Goal: Check status: Check status

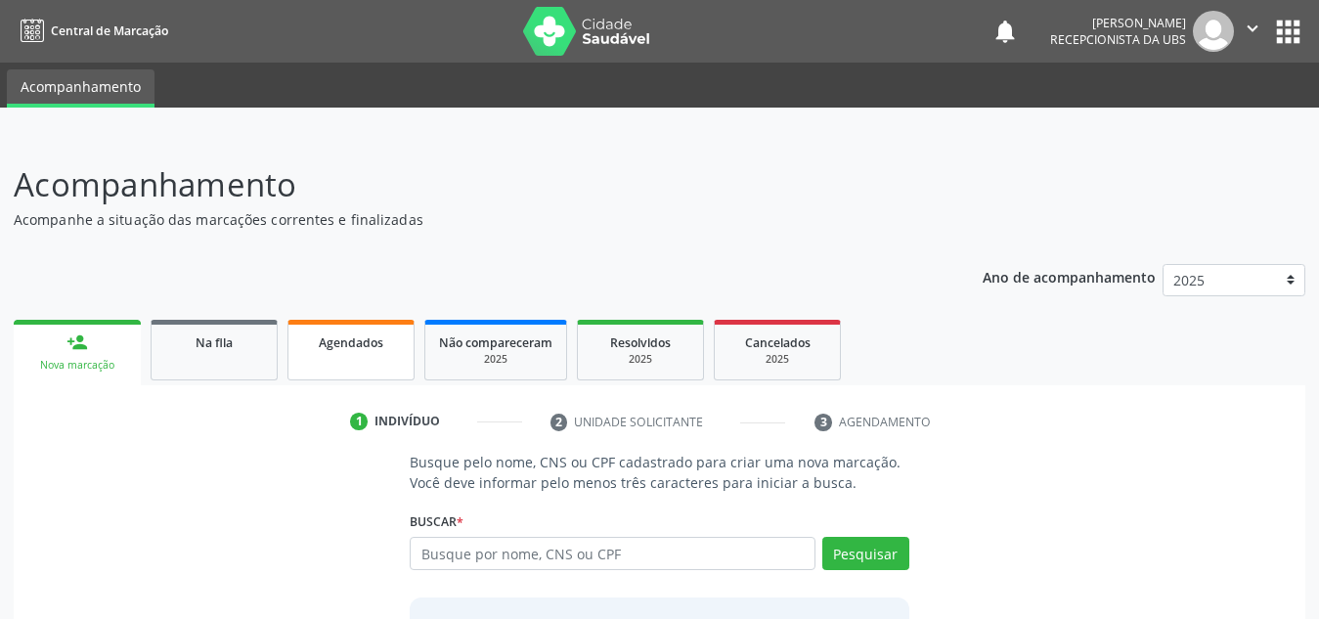
click at [340, 354] on link "Agendados" at bounding box center [350, 350] width 127 height 61
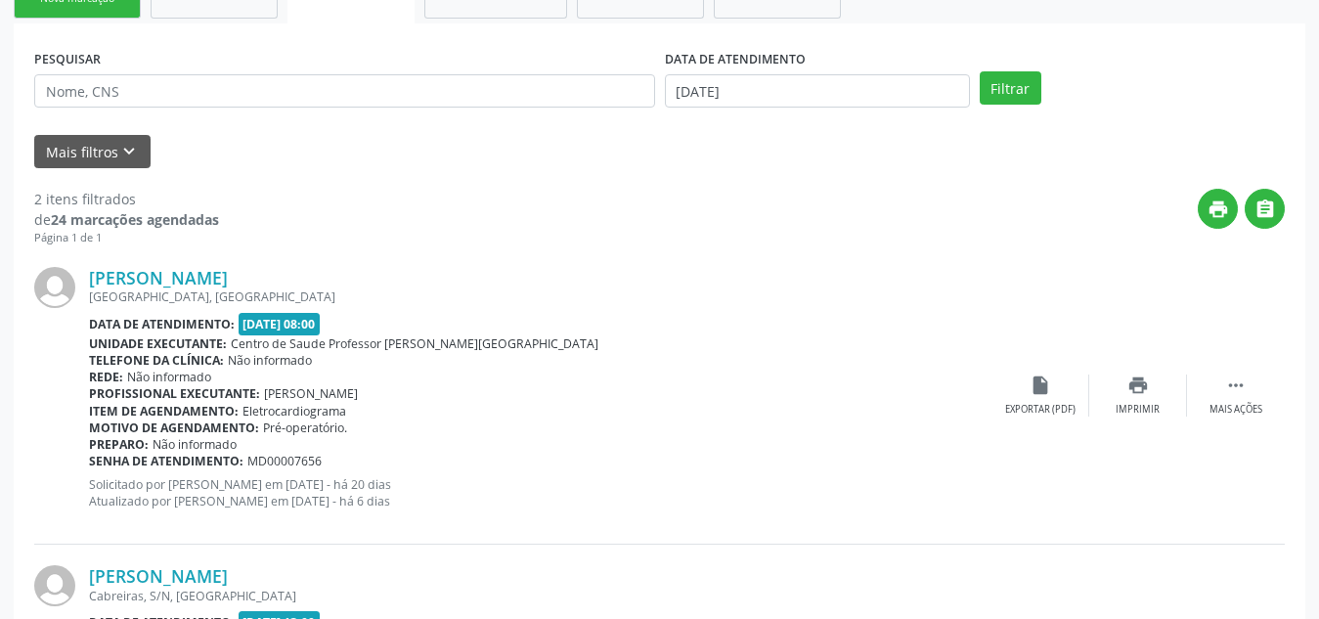
scroll to position [366, 0]
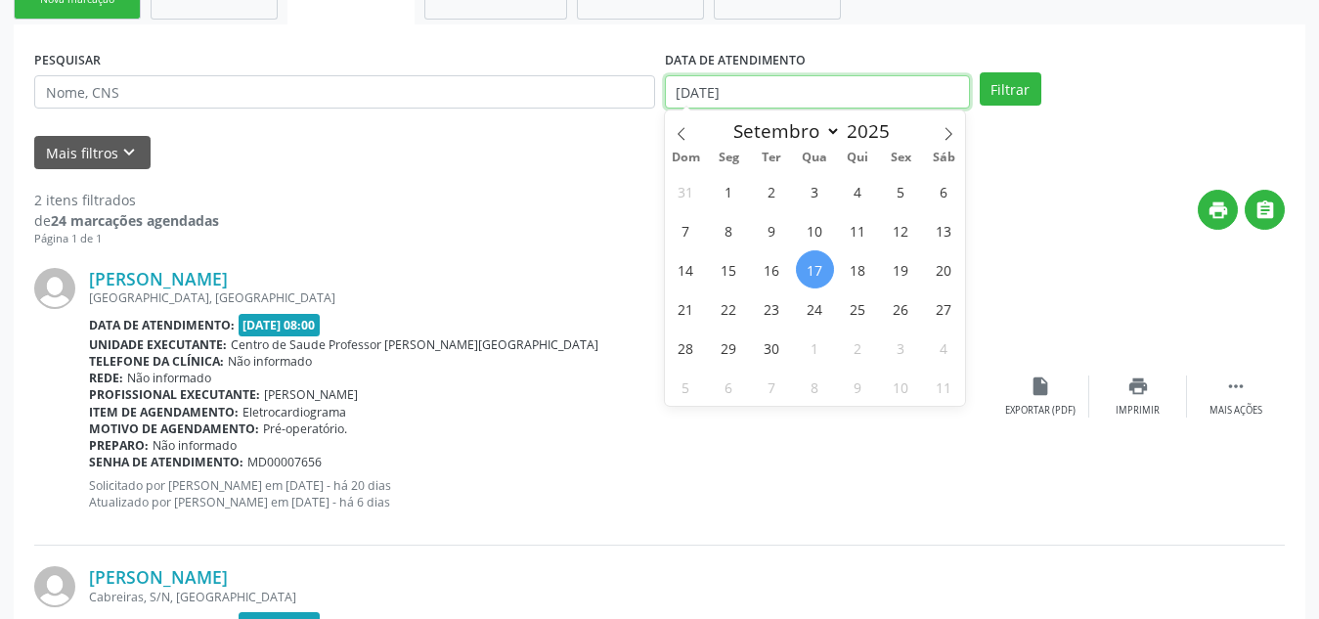
click at [812, 95] on input "[DATE]" at bounding box center [817, 91] width 305 height 33
click at [857, 283] on span "18" at bounding box center [858, 269] width 38 height 38
type input "[DATE]"
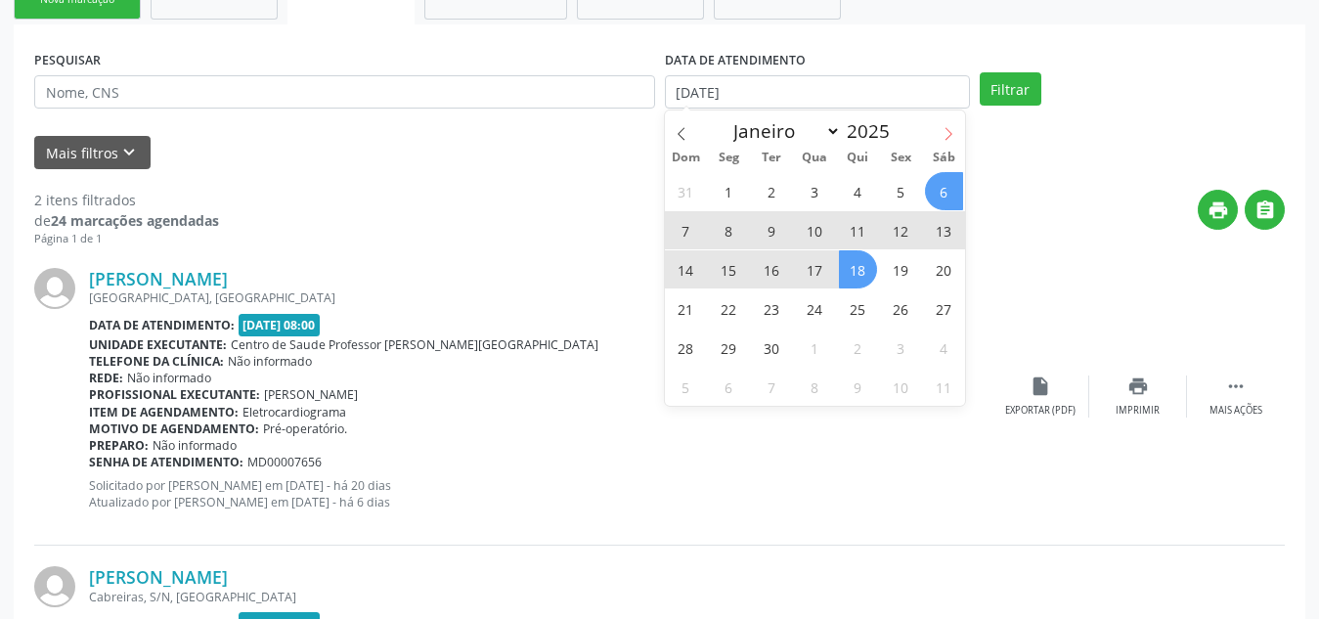
click at [955, 130] on icon at bounding box center [948, 134] width 14 height 14
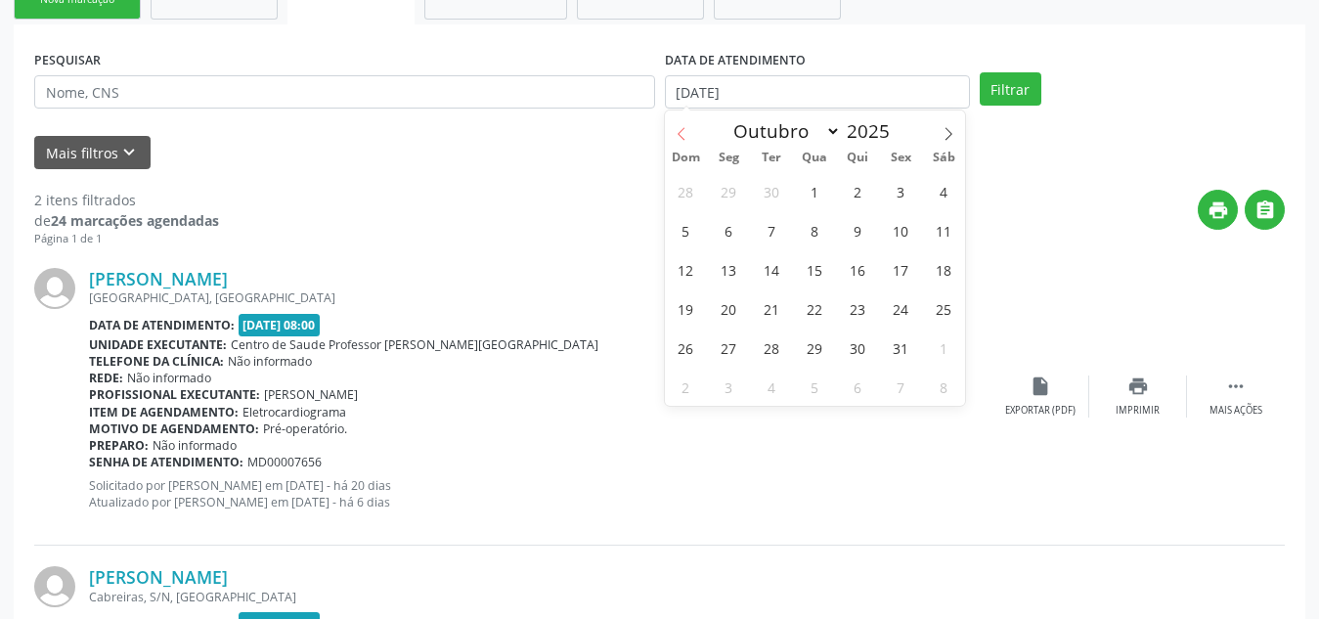
click at [677, 135] on icon at bounding box center [682, 134] width 14 height 14
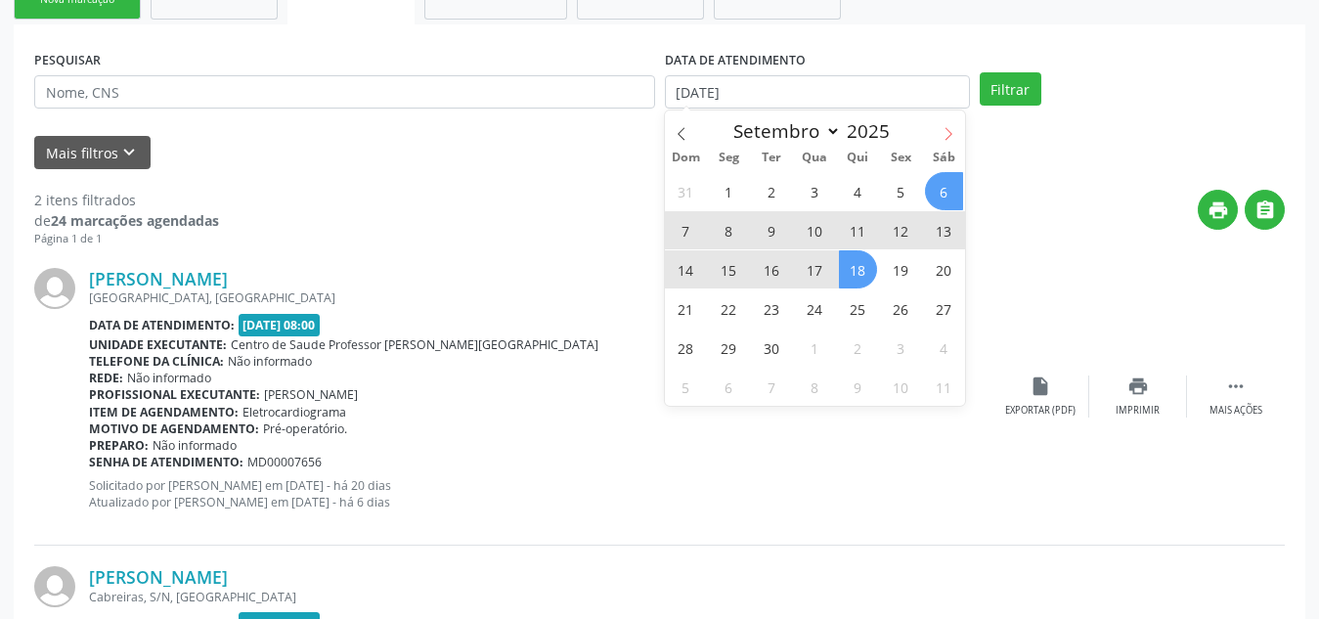
click at [947, 135] on icon at bounding box center [948, 134] width 14 height 14
select select "9"
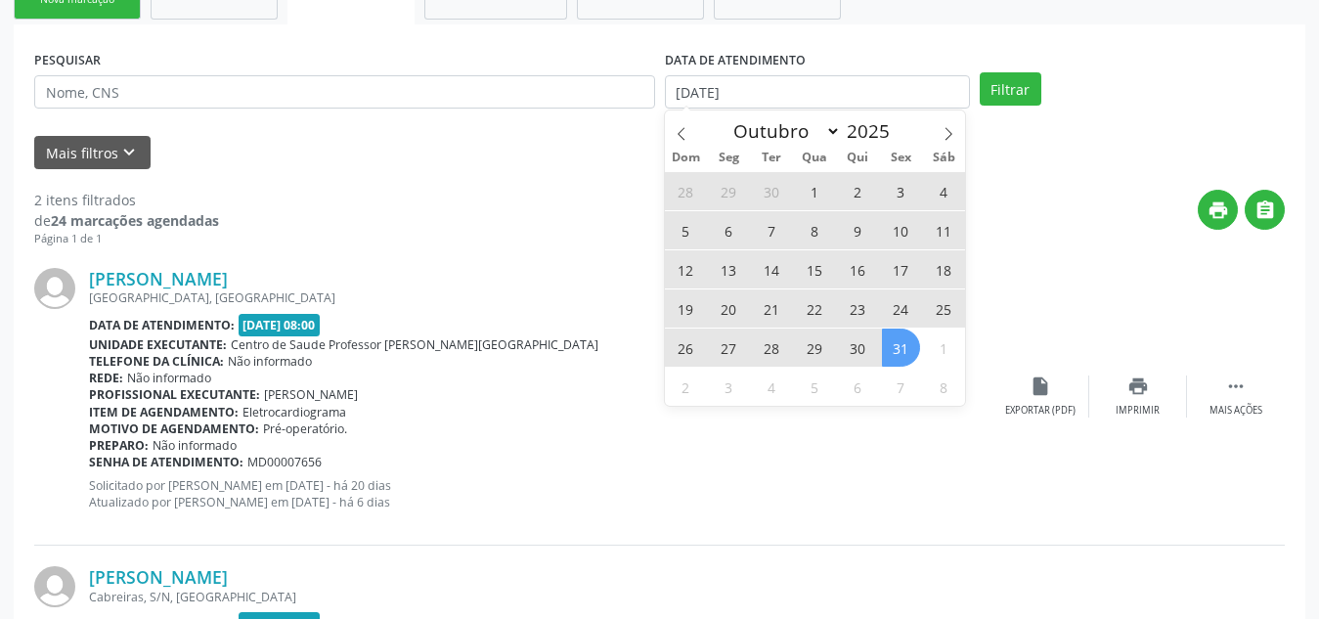
click at [891, 355] on span "31" at bounding box center [901, 347] width 38 height 38
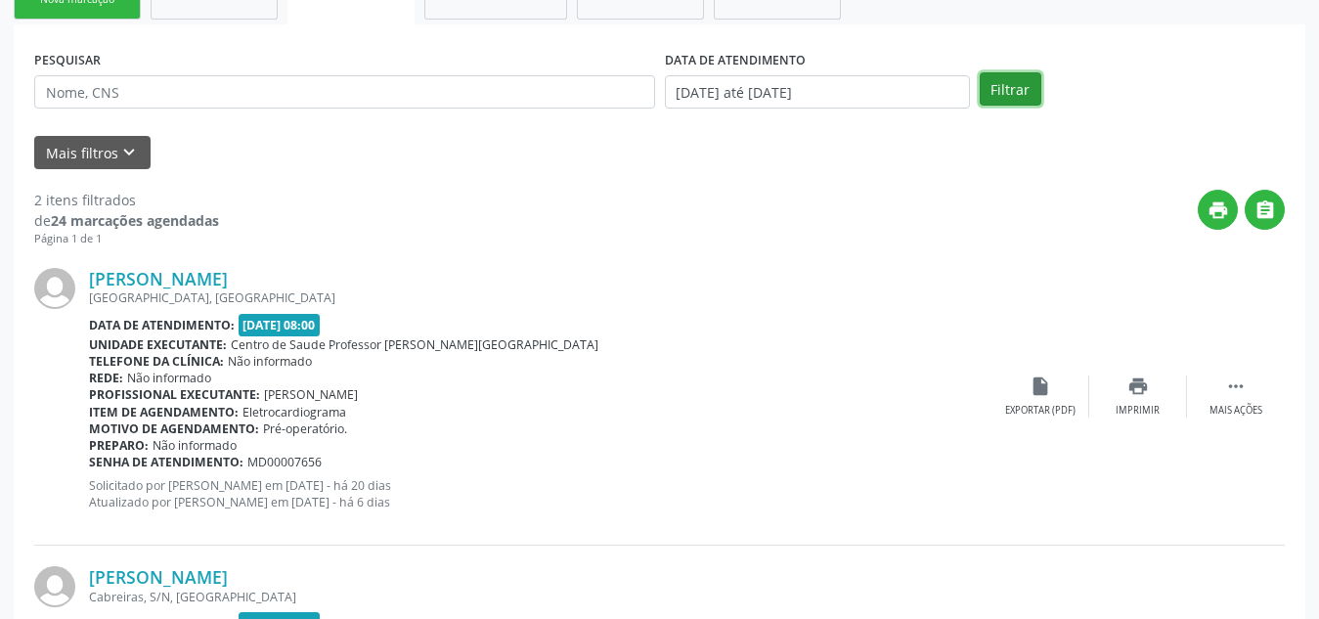
click at [1007, 80] on button "Filtrar" at bounding box center [1011, 88] width 62 height 33
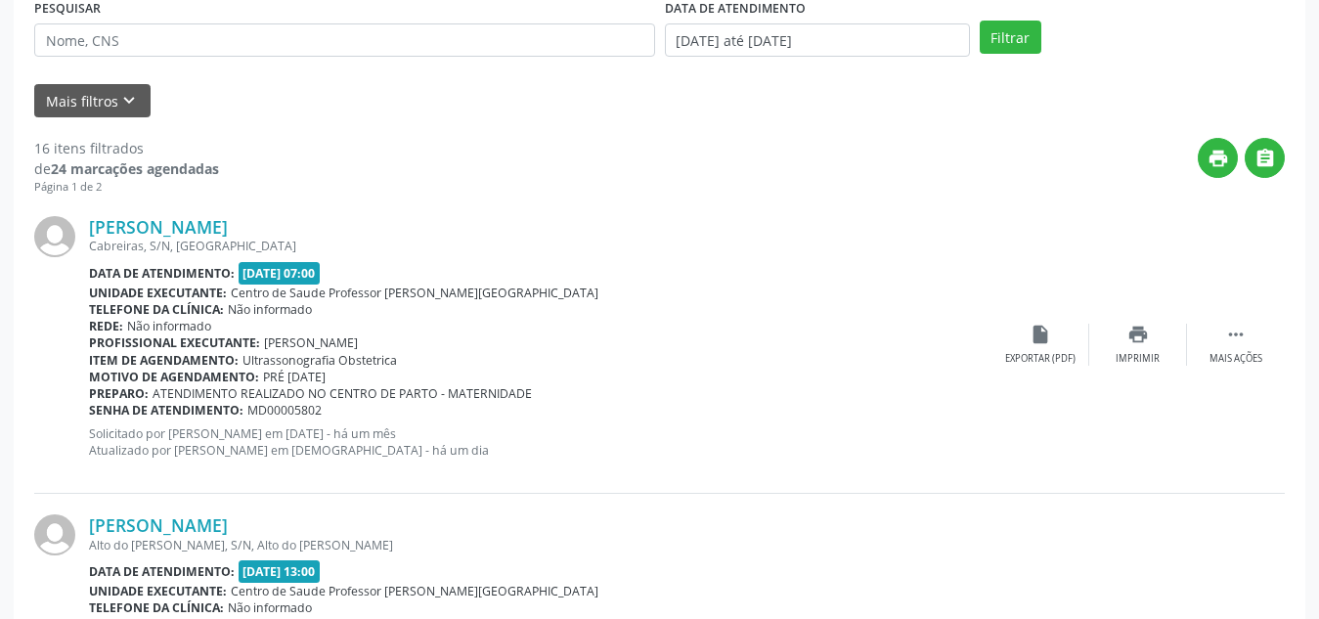
scroll to position [420, 0]
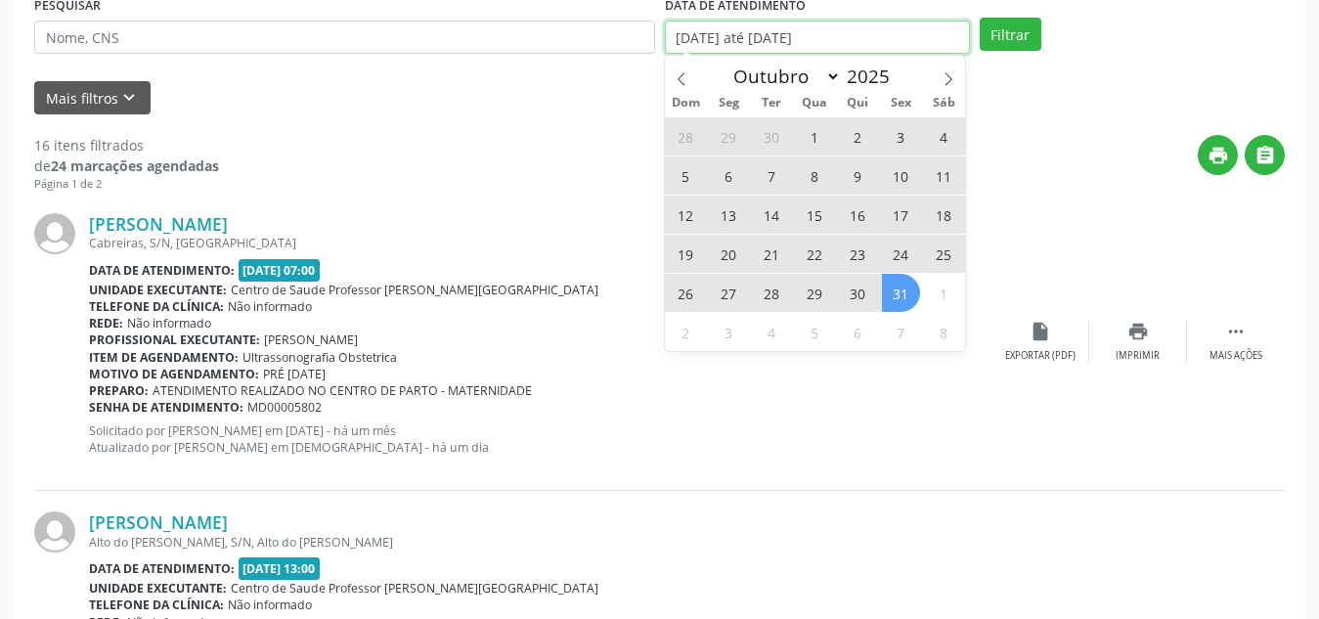
click at [800, 36] on input "[DATE] até [DATE]" at bounding box center [817, 37] width 305 height 33
click at [903, 224] on span "17" at bounding box center [901, 215] width 38 height 38
type input "[DATE]"
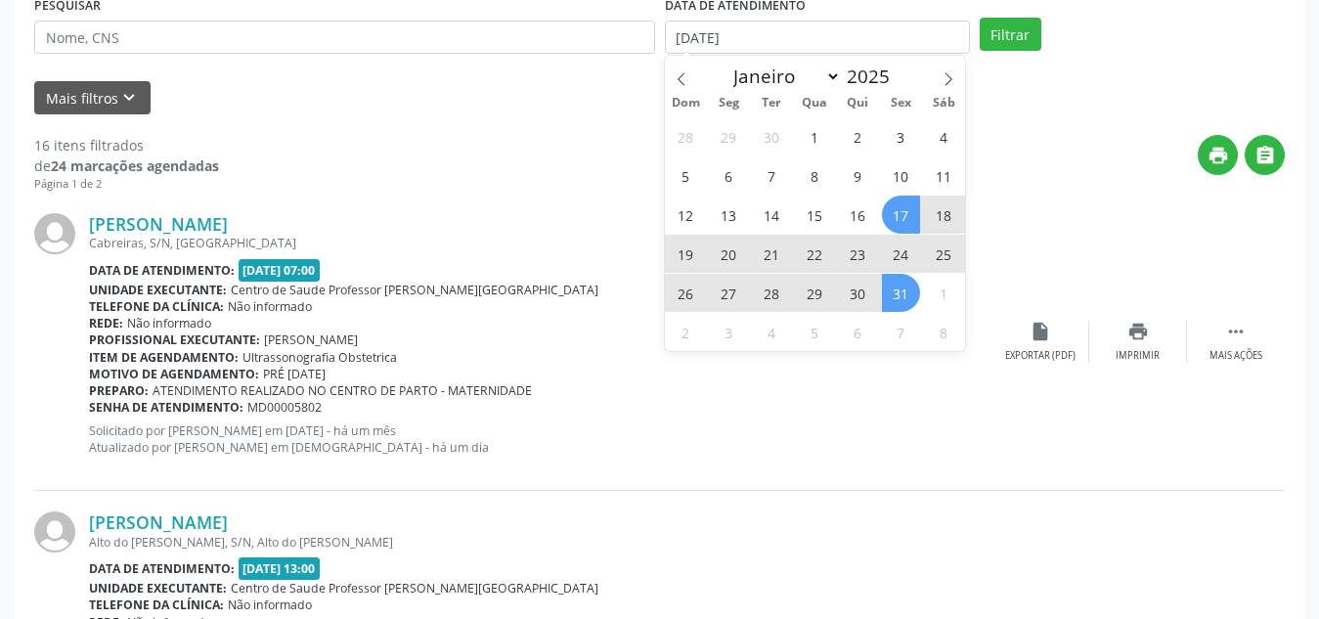
click at [910, 295] on span "31" at bounding box center [901, 293] width 38 height 38
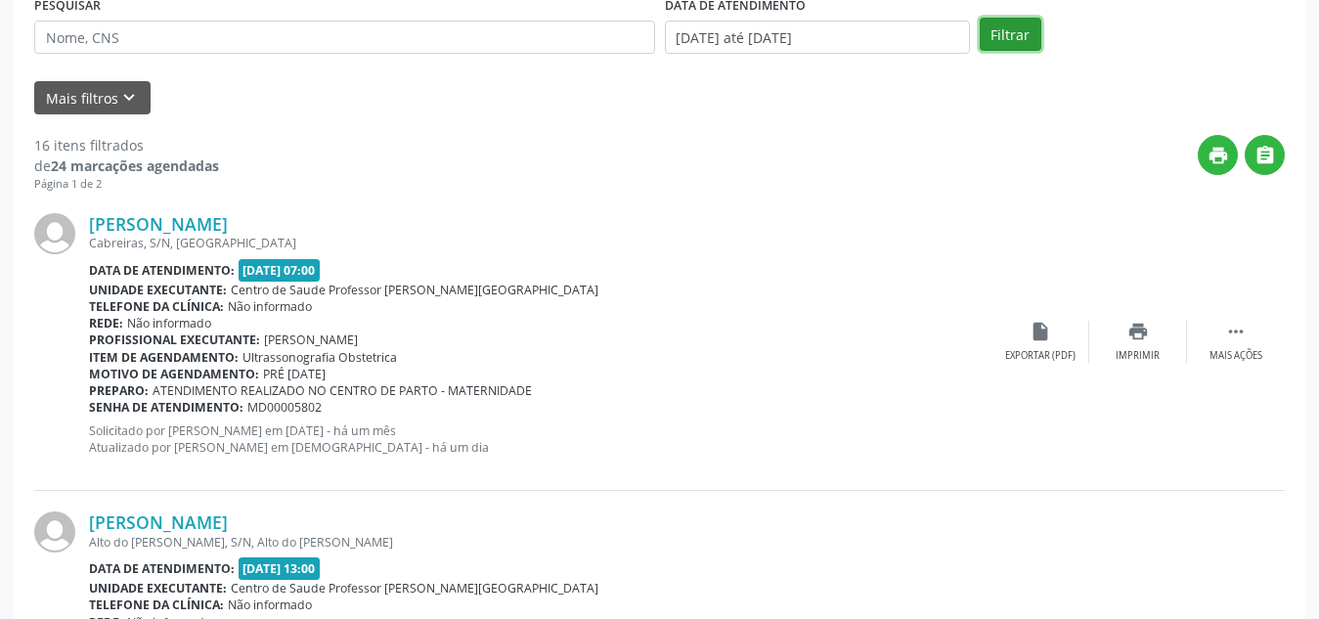
click at [1014, 18] on button "Filtrar" at bounding box center [1011, 34] width 62 height 33
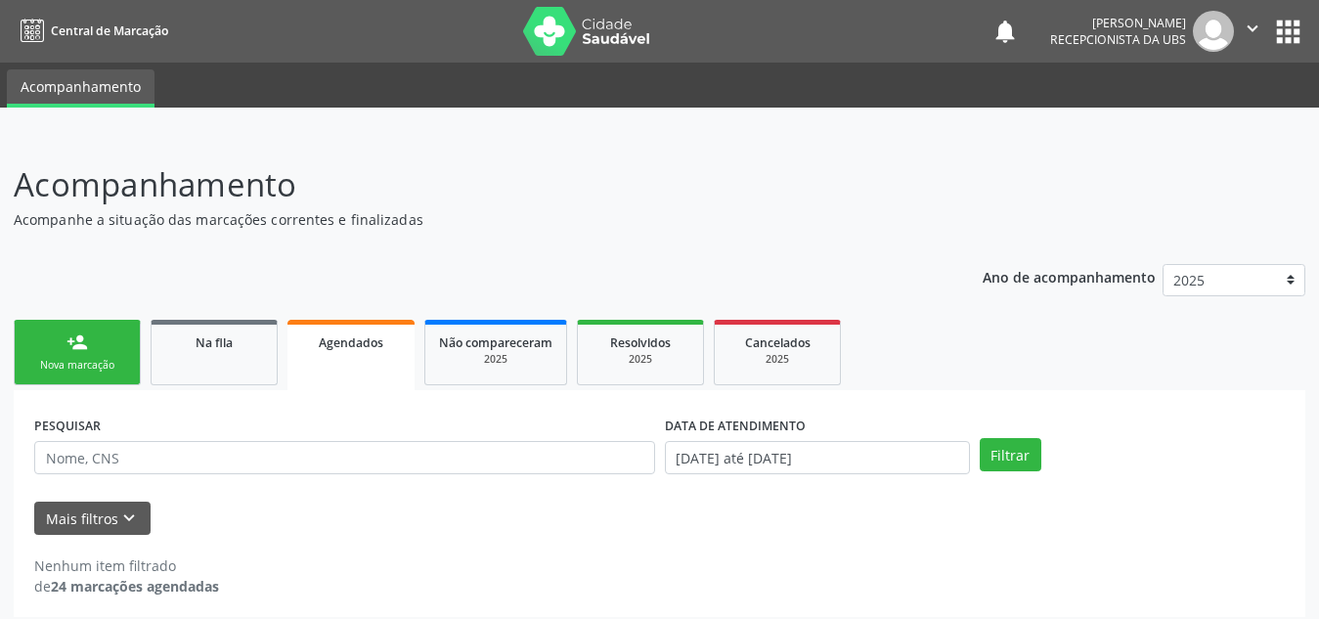
scroll to position [12, 0]
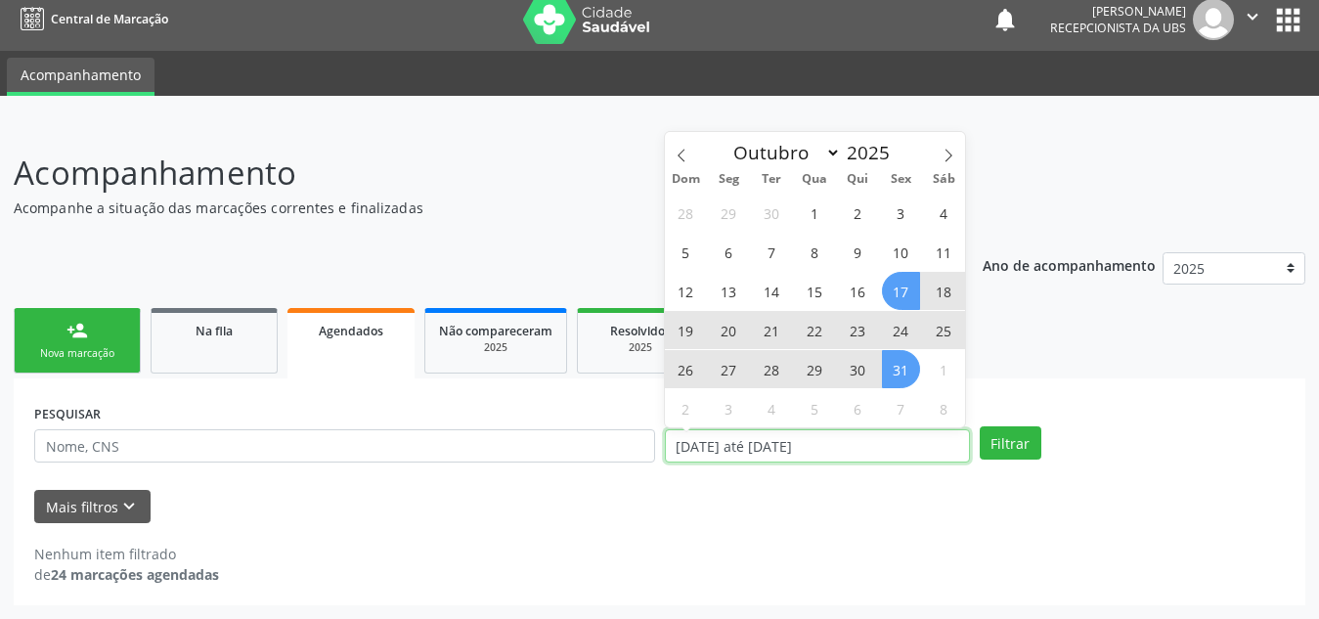
click at [806, 443] on input "[DATE] até [DATE]" at bounding box center [817, 445] width 305 height 33
click at [917, 382] on div "28 29 30 1 2 3 4 5 6 7 8 9 10 11 12 13 14 15 16 17 18 19 20 21 22 23 24 25 26 2…" at bounding box center [815, 310] width 301 height 235
click at [906, 378] on span "31" at bounding box center [901, 369] width 38 height 38
type input "[DATE]"
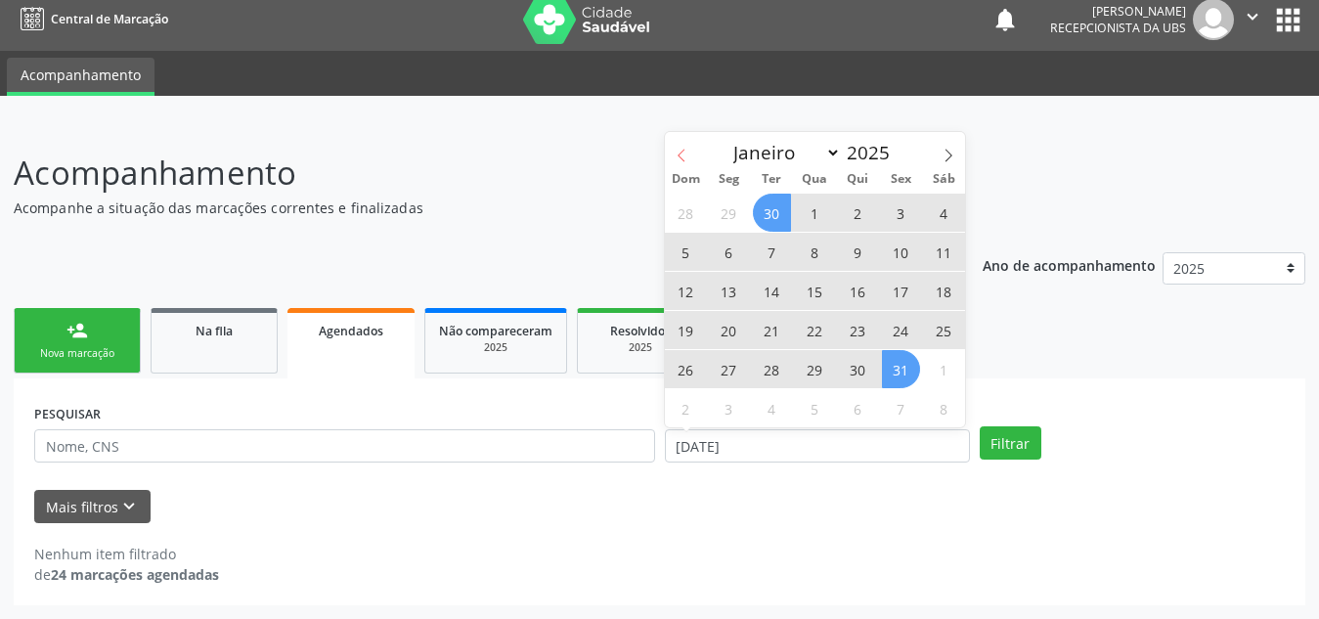
click at [685, 149] on icon at bounding box center [682, 156] width 14 height 14
select select "8"
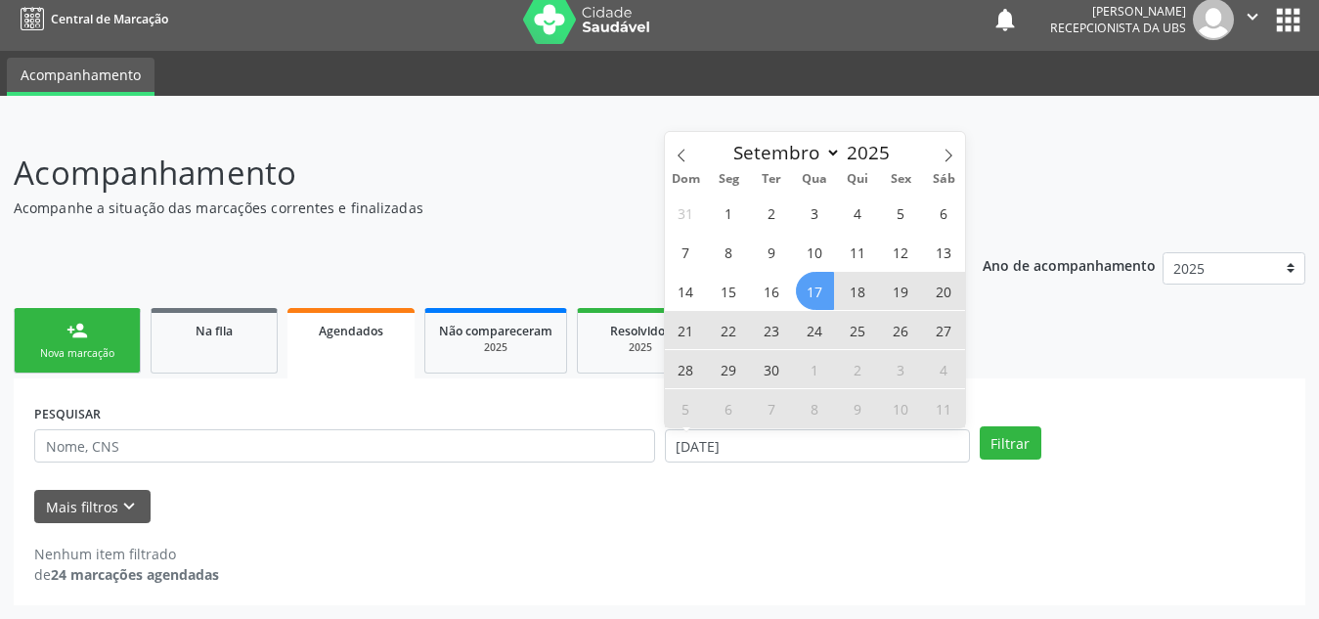
click at [823, 283] on span "17" at bounding box center [815, 291] width 38 height 38
select select "9"
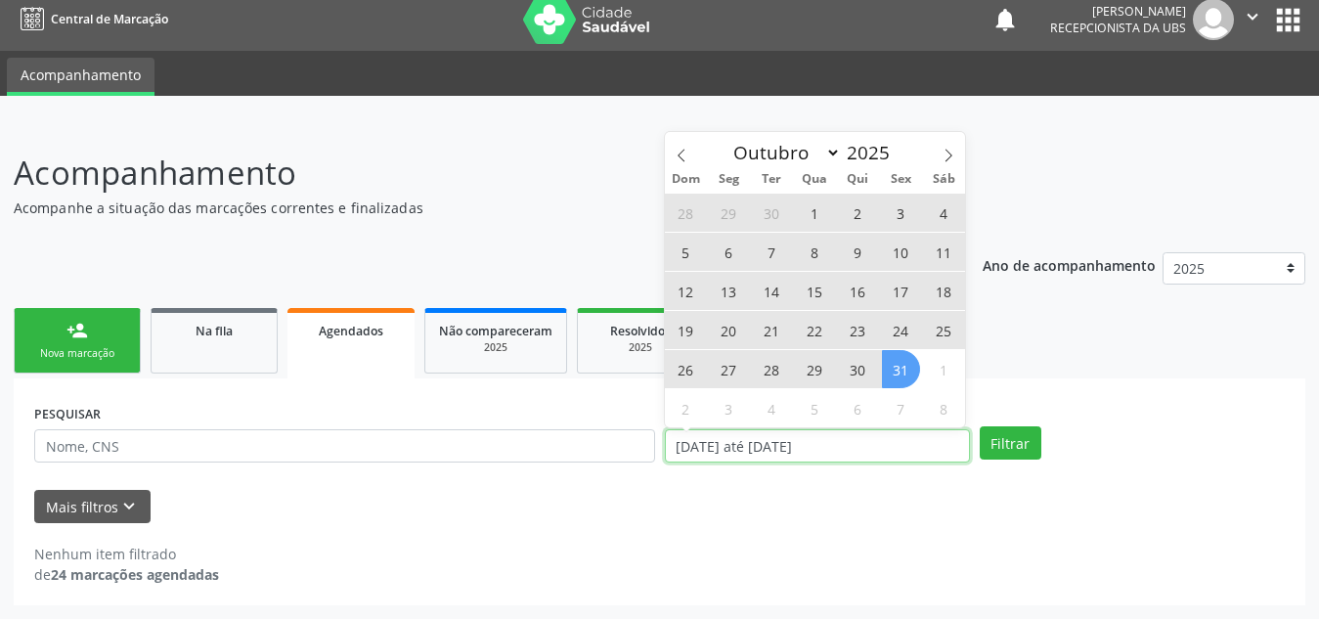
click at [874, 450] on input "[DATE] até [DATE]" at bounding box center [817, 445] width 305 height 33
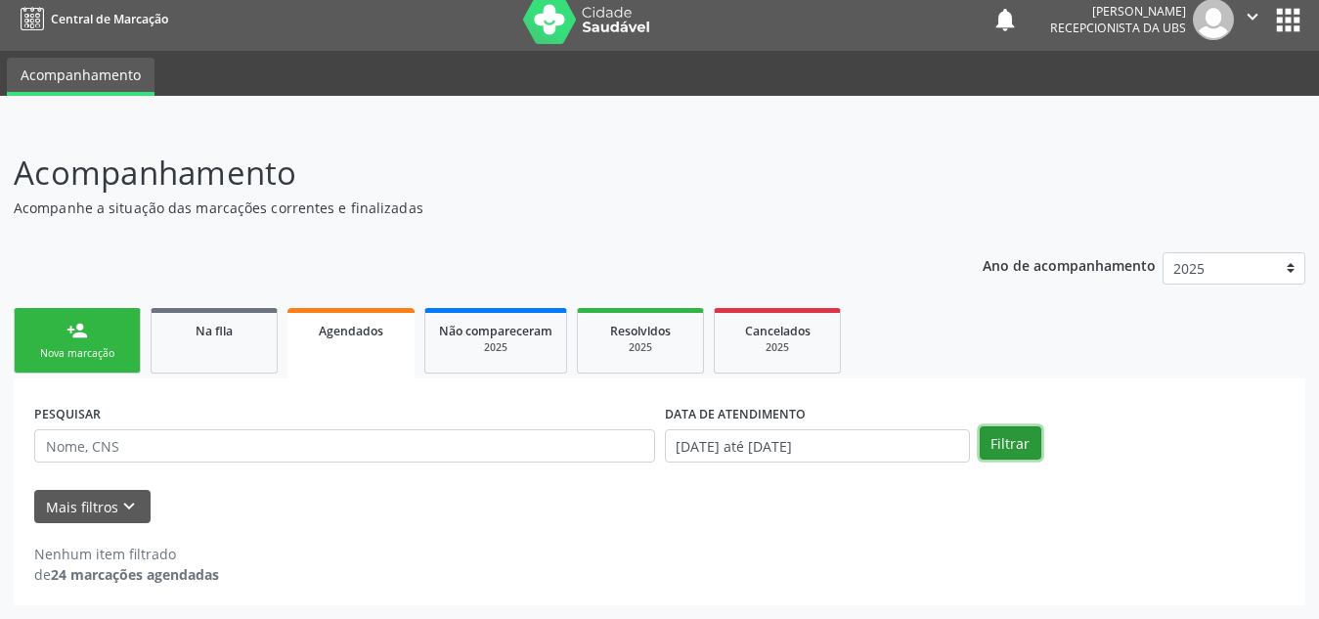
click at [1017, 445] on button "Filtrar" at bounding box center [1011, 442] width 62 height 33
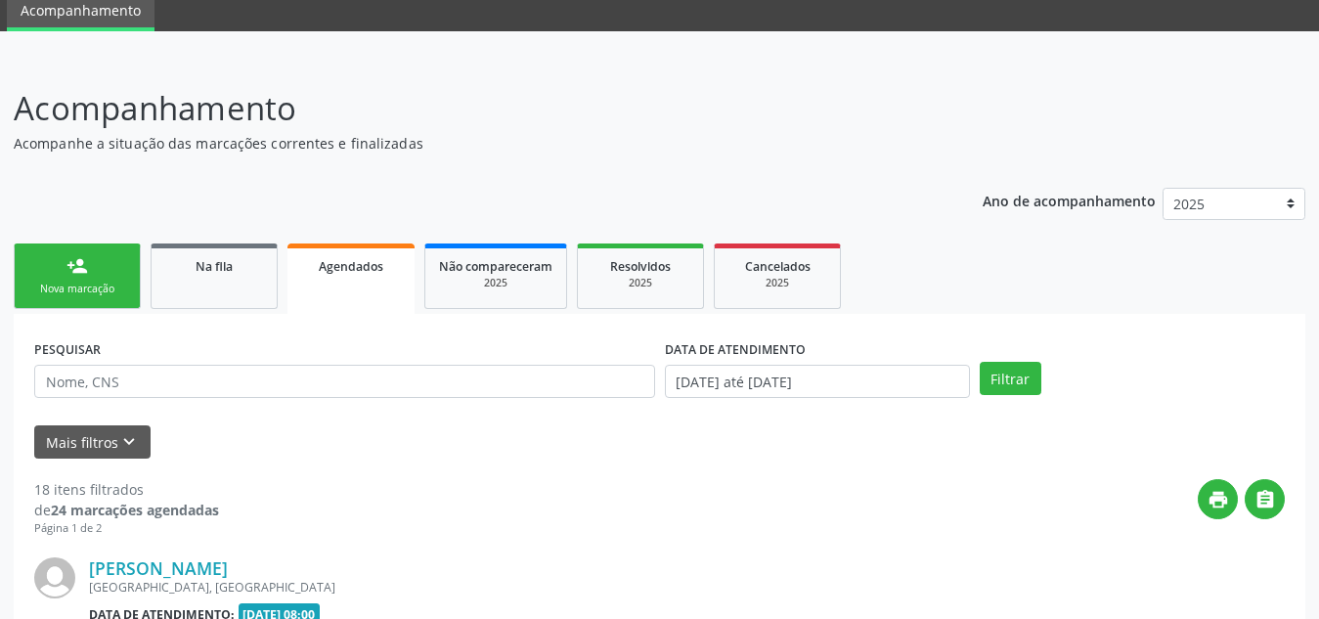
scroll to position [0, 0]
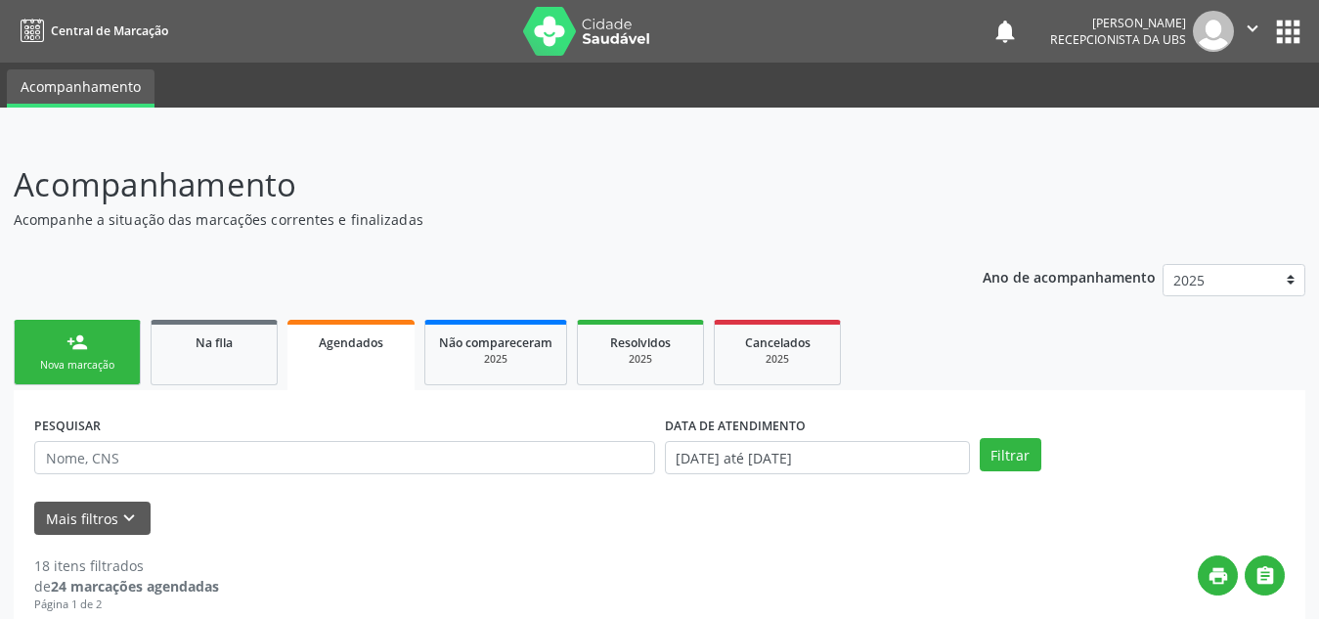
click at [874, 440] on div "DATA DE ATENDIMENTO" at bounding box center [817, 426] width 305 height 30
click at [867, 464] on input "[DATE] até [DATE]" at bounding box center [817, 457] width 305 height 33
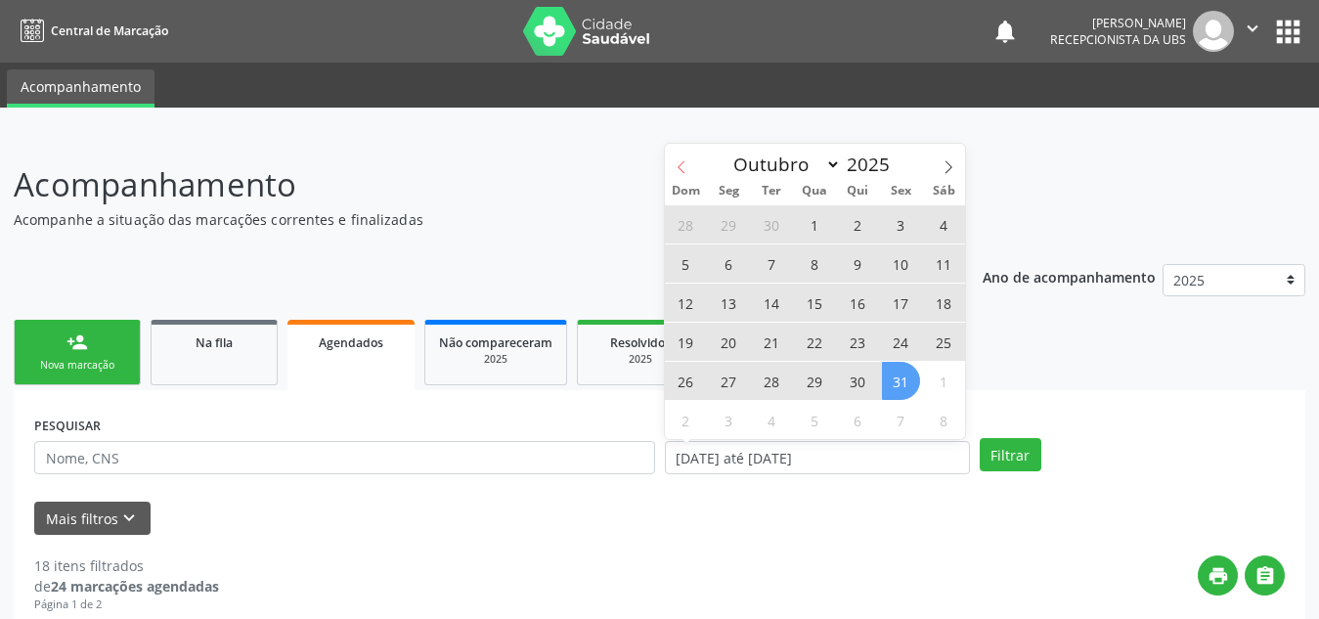
click at [689, 165] on span at bounding box center [681, 160] width 33 height 33
select select "8"
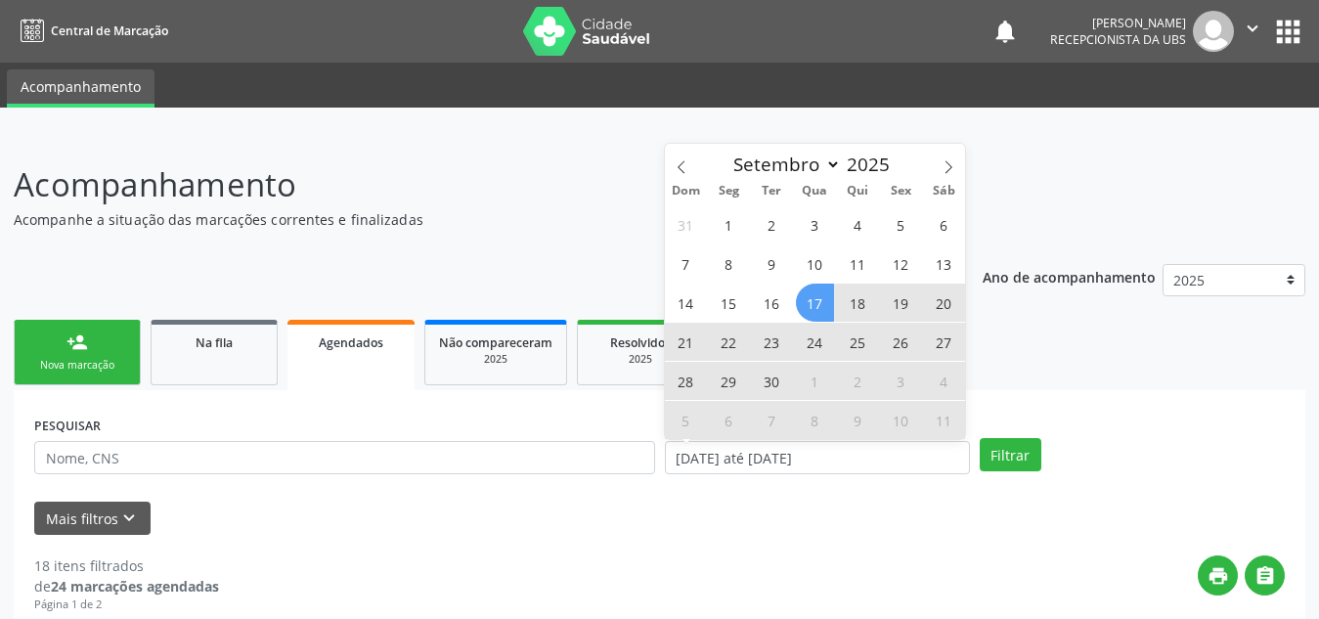
click at [862, 294] on span "18" at bounding box center [858, 302] width 38 height 38
type input "[DATE]"
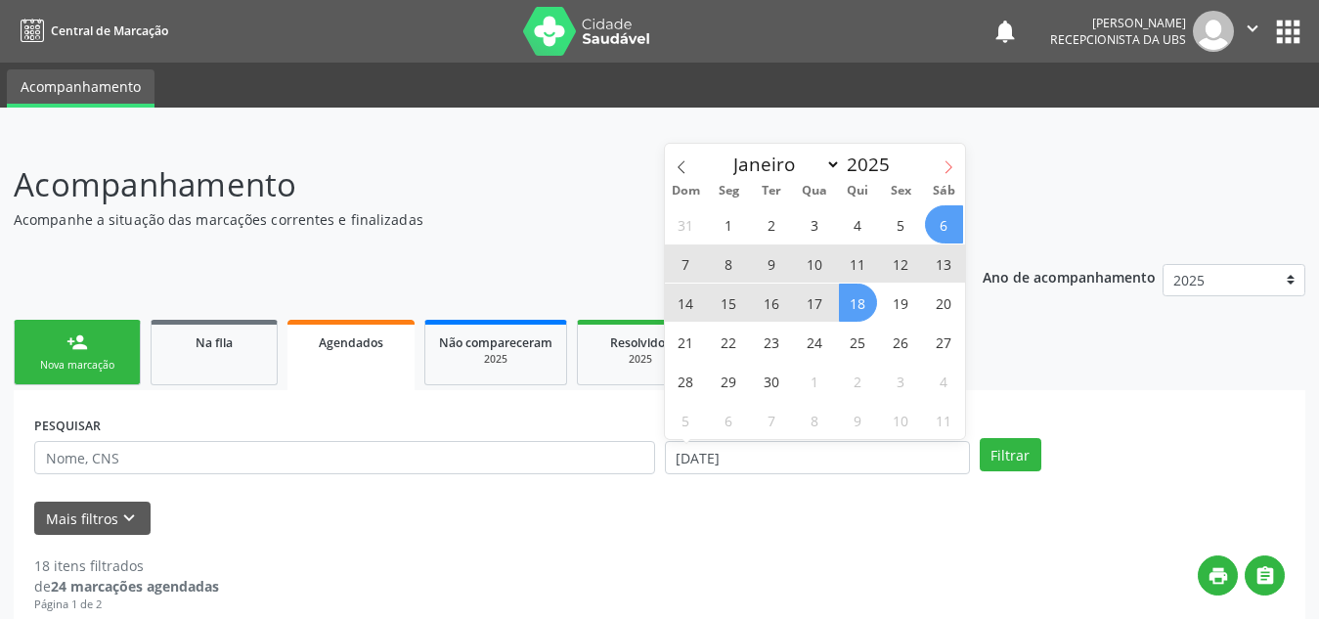
click at [944, 162] on icon at bounding box center [948, 167] width 14 height 14
select select "9"
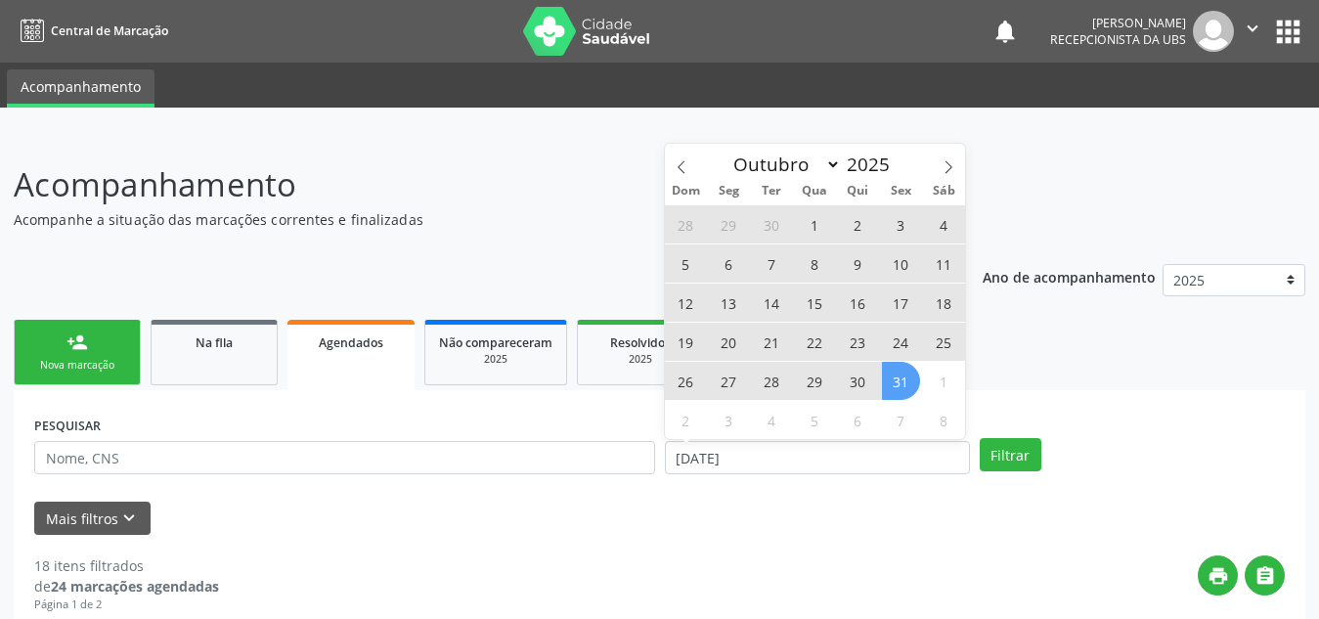
click at [893, 396] on span "31" at bounding box center [901, 381] width 38 height 38
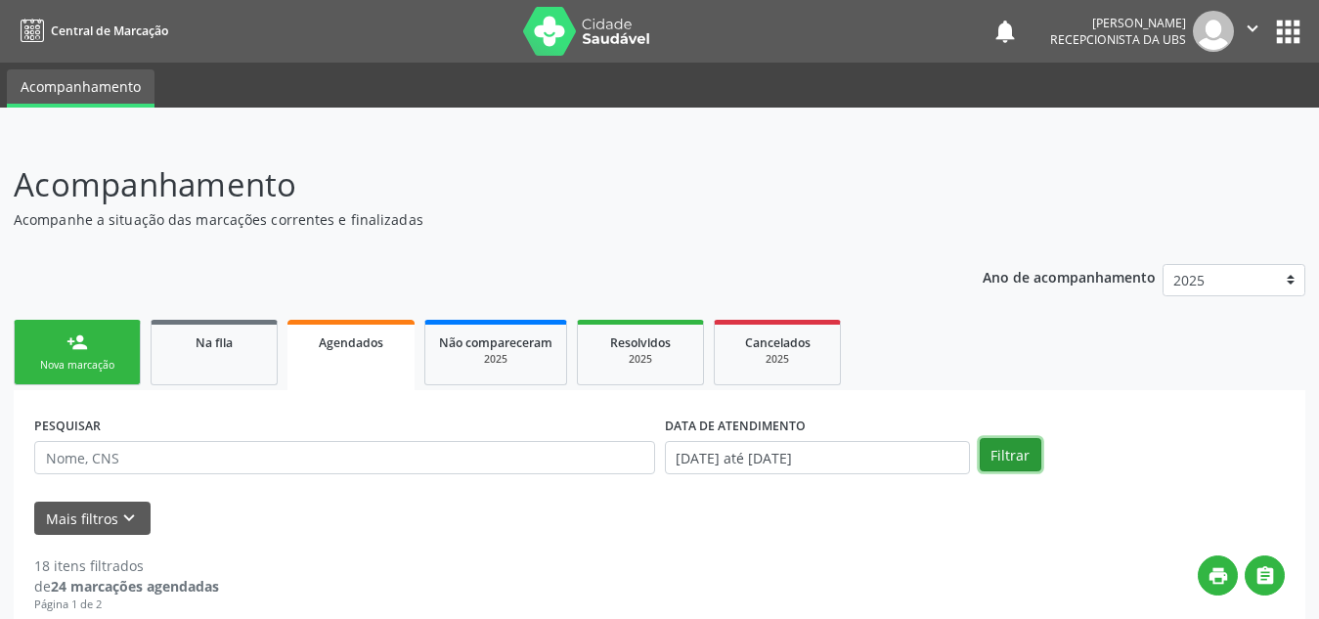
click at [999, 464] on button "Filtrar" at bounding box center [1011, 454] width 62 height 33
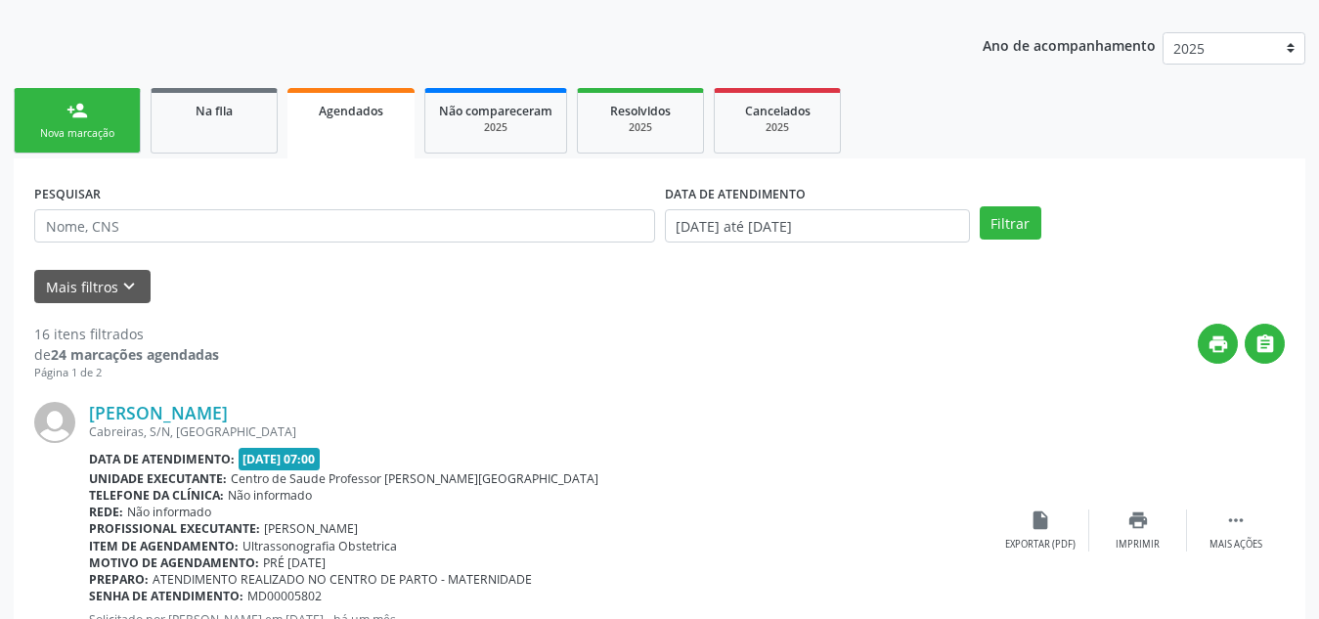
scroll to position [229, 0]
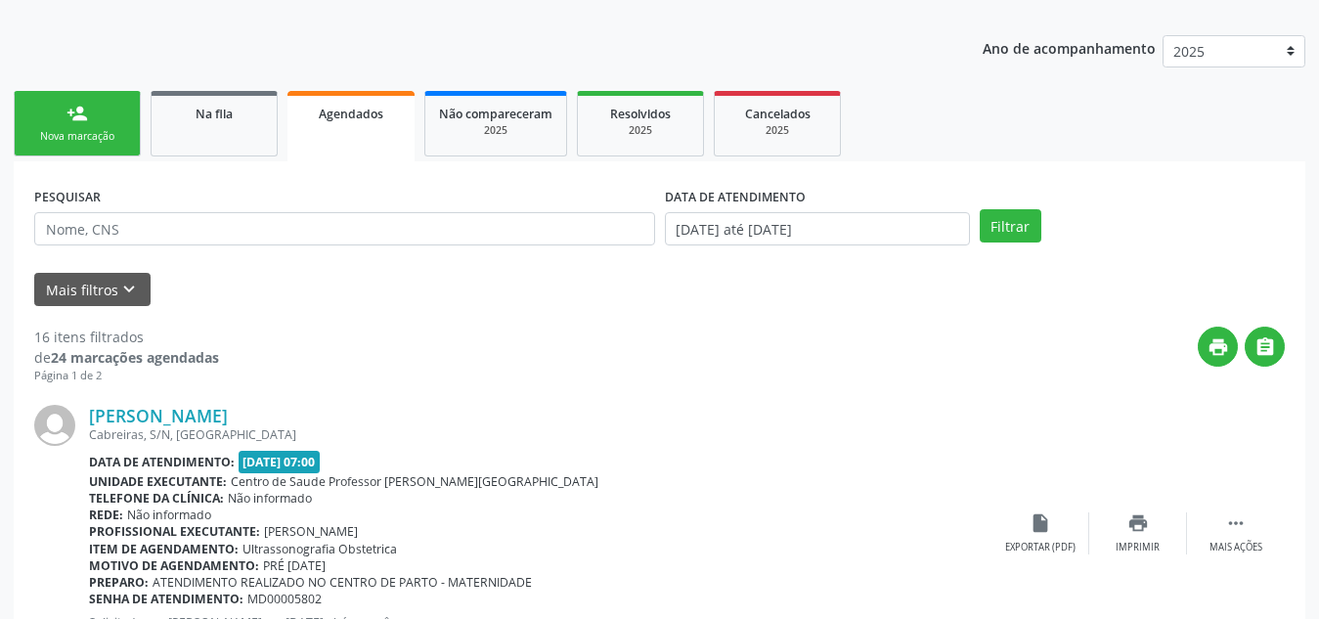
click at [336, 245] on div "PESQUISAR" at bounding box center [344, 220] width 631 height 76
click at [232, 102] on link "Na fila" at bounding box center [214, 123] width 127 height 65
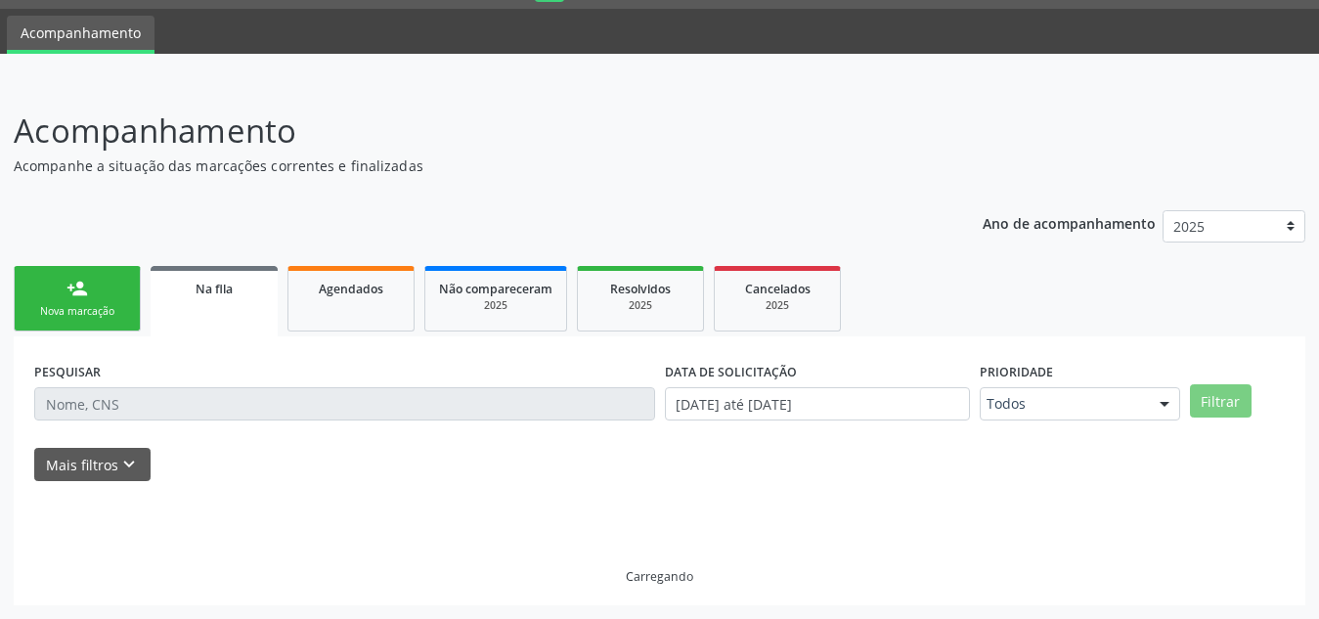
scroll to position [74, 0]
click at [217, 281] on span "Na fila" at bounding box center [214, 289] width 37 height 17
click at [150, 389] on div "PESQUISAR DATA DE SOLICITAÇÃO [DATE] até [DATE] Prioridade Todos Todos Baixa Pr…" at bounding box center [659, 470] width 1291 height 269
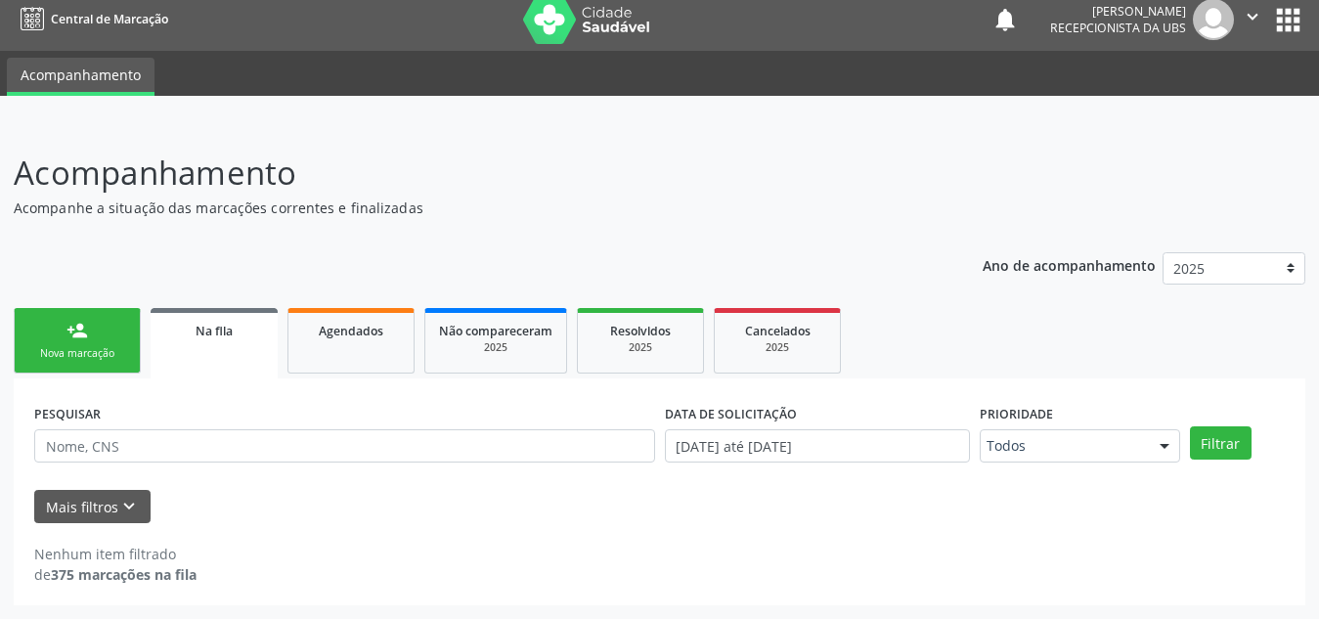
scroll to position [12, 0]
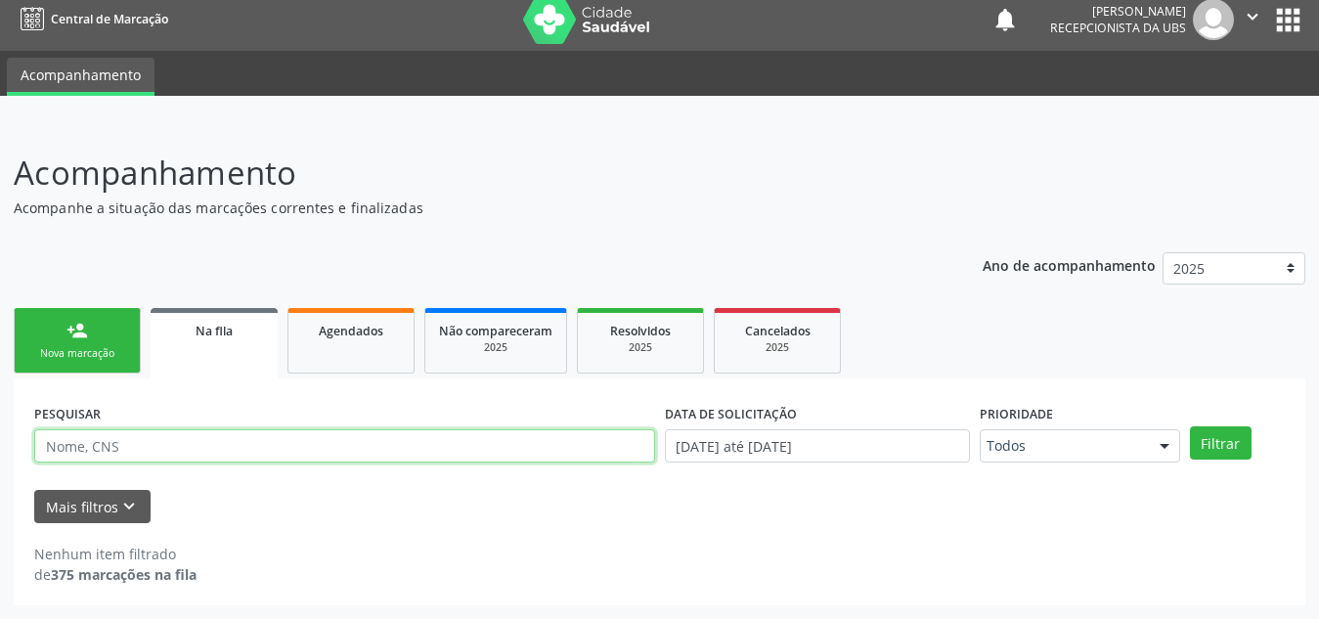
click at [156, 449] on input "text" at bounding box center [344, 445] width 621 height 33
type input "[PERSON_NAME]"
click at [1190, 426] on button "Filtrar" at bounding box center [1221, 442] width 62 height 33
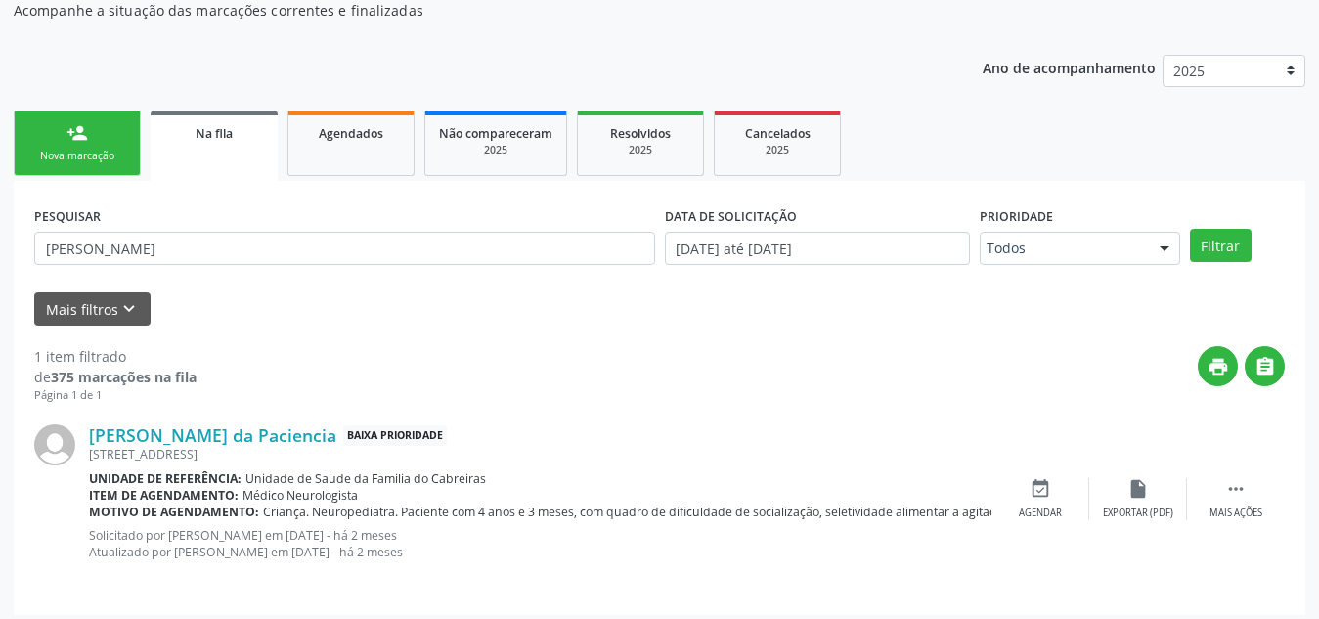
scroll to position [219, 0]
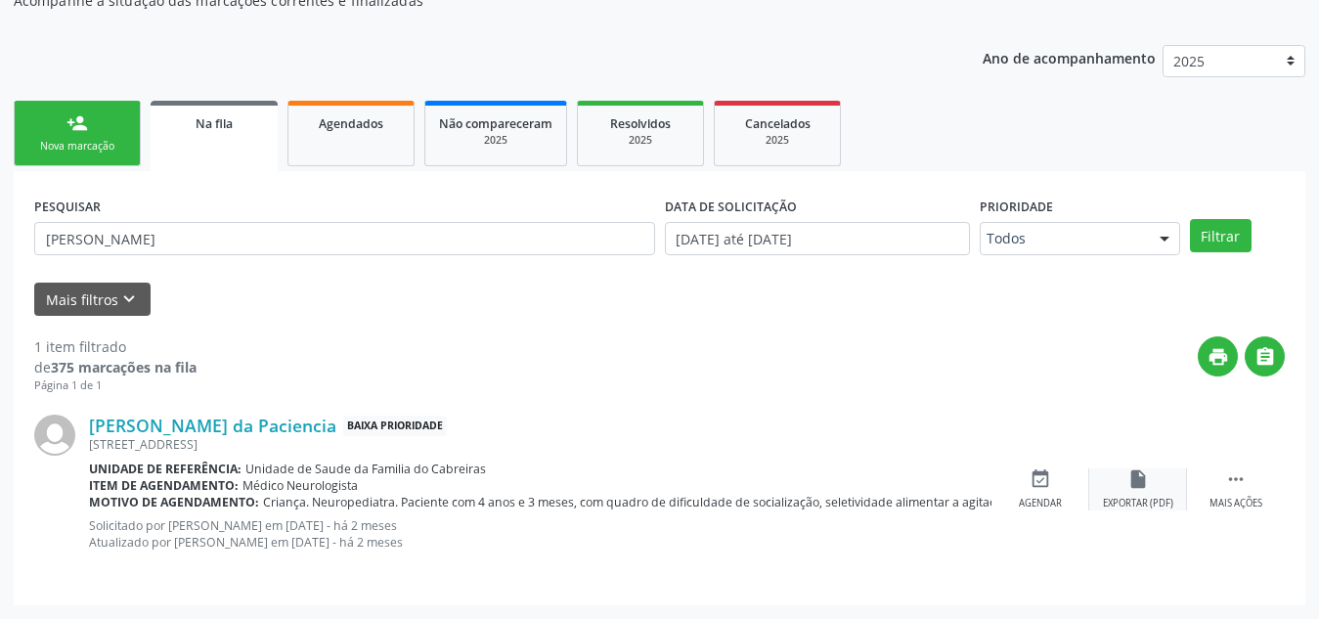
click at [1139, 483] on icon "insert_drive_file" at bounding box center [1138, 479] width 22 height 22
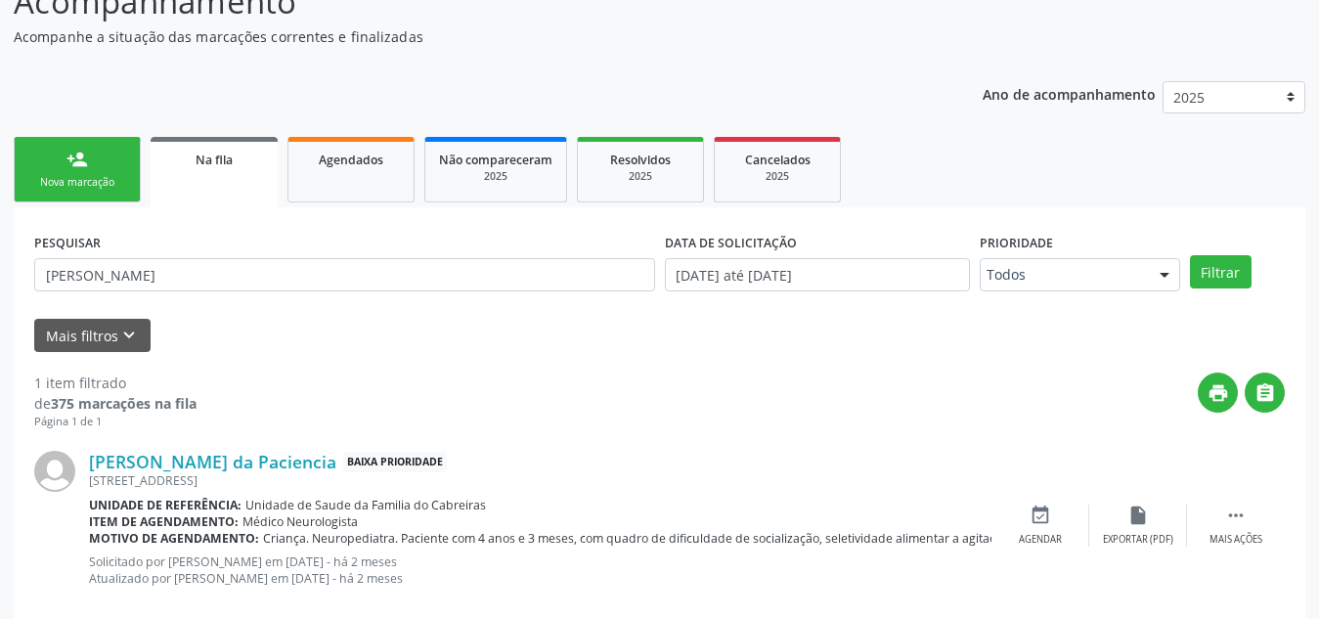
scroll to position [207, 0]
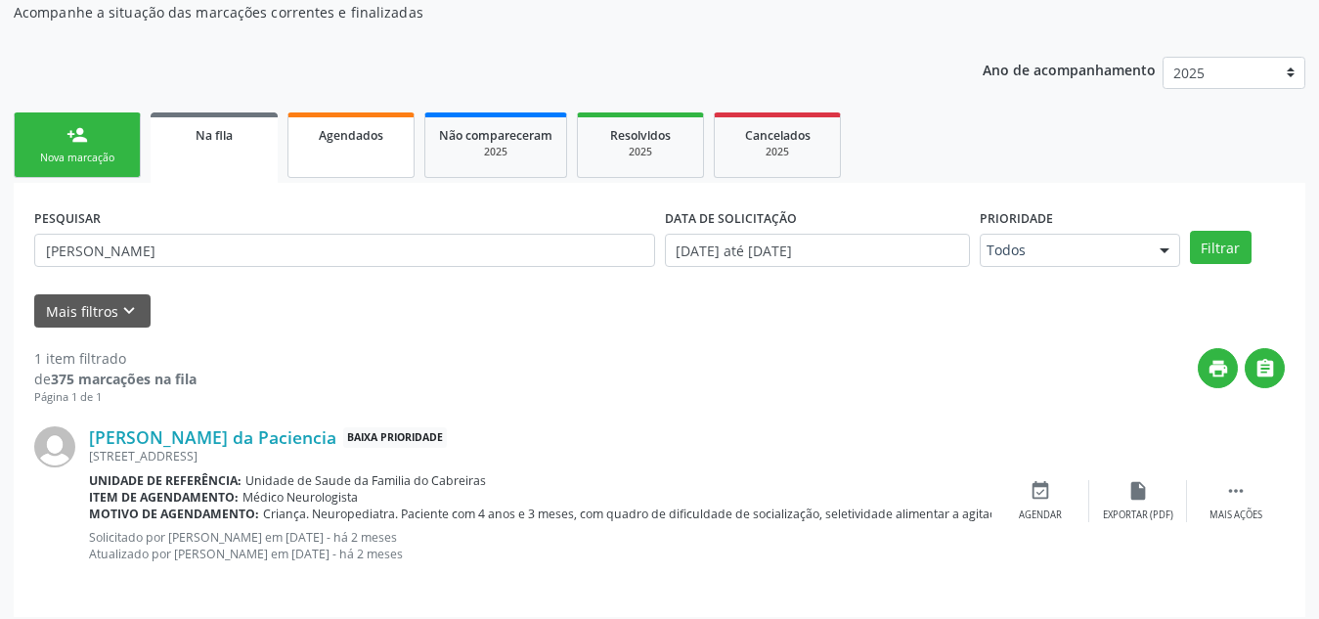
click at [325, 129] on span "Agendados" at bounding box center [351, 135] width 65 height 17
select select "8"
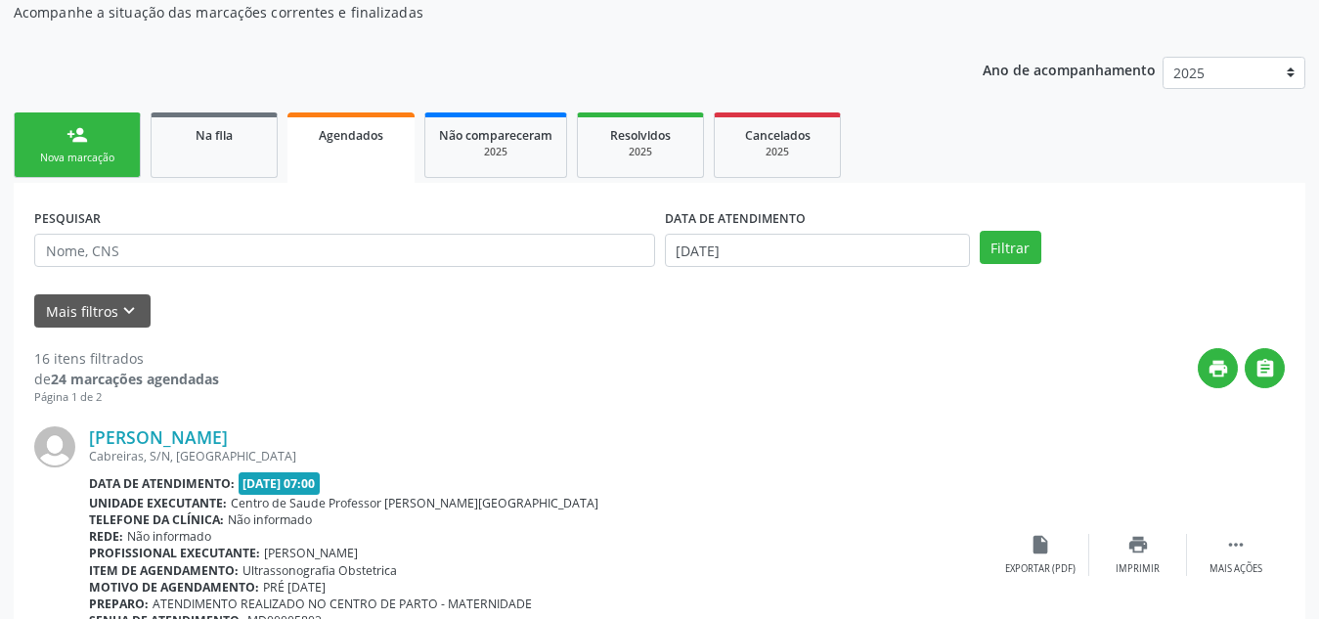
scroll to position [54, 0]
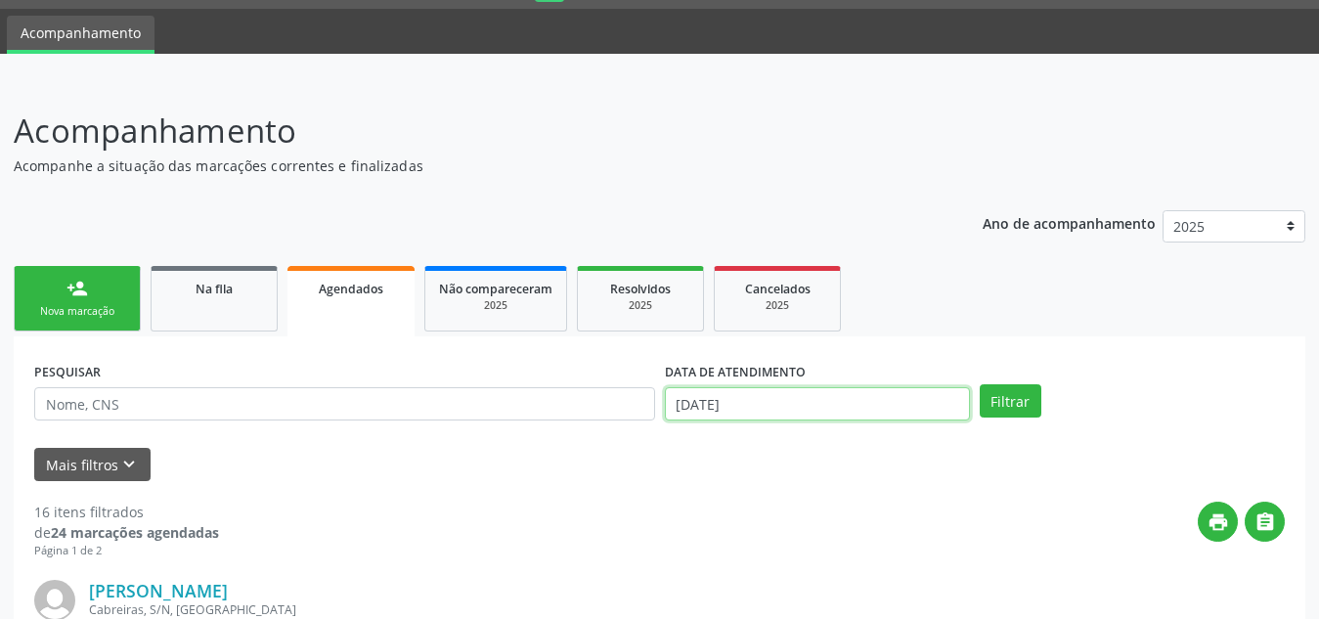
click at [752, 391] on input "[DATE]" at bounding box center [817, 403] width 305 height 33
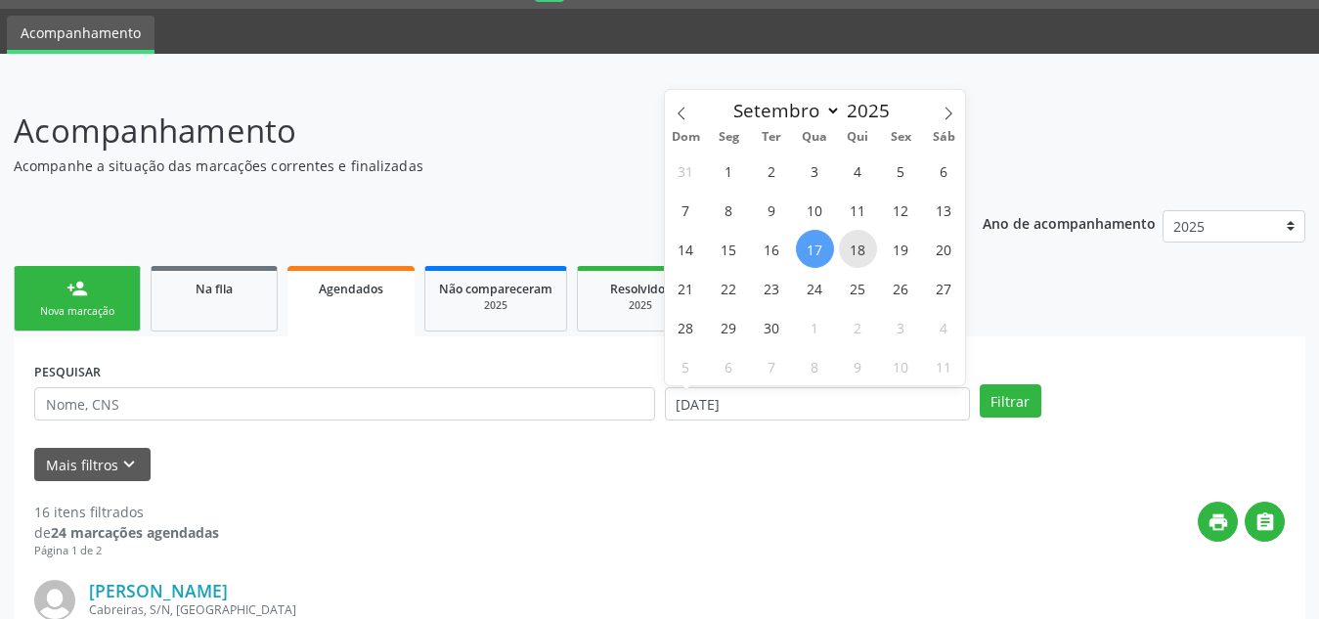
click at [847, 255] on span "18" at bounding box center [858, 249] width 38 height 38
type input "[DATE]"
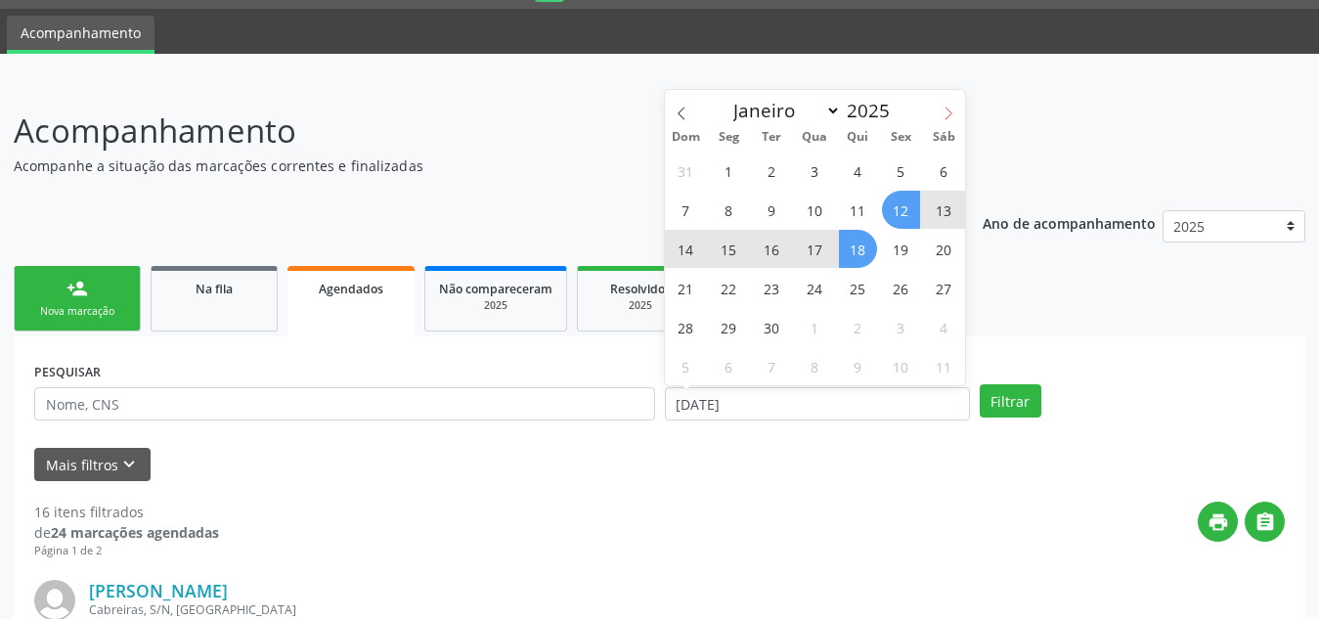
click at [949, 105] on span at bounding box center [948, 106] width 33 height 33
select select "9"
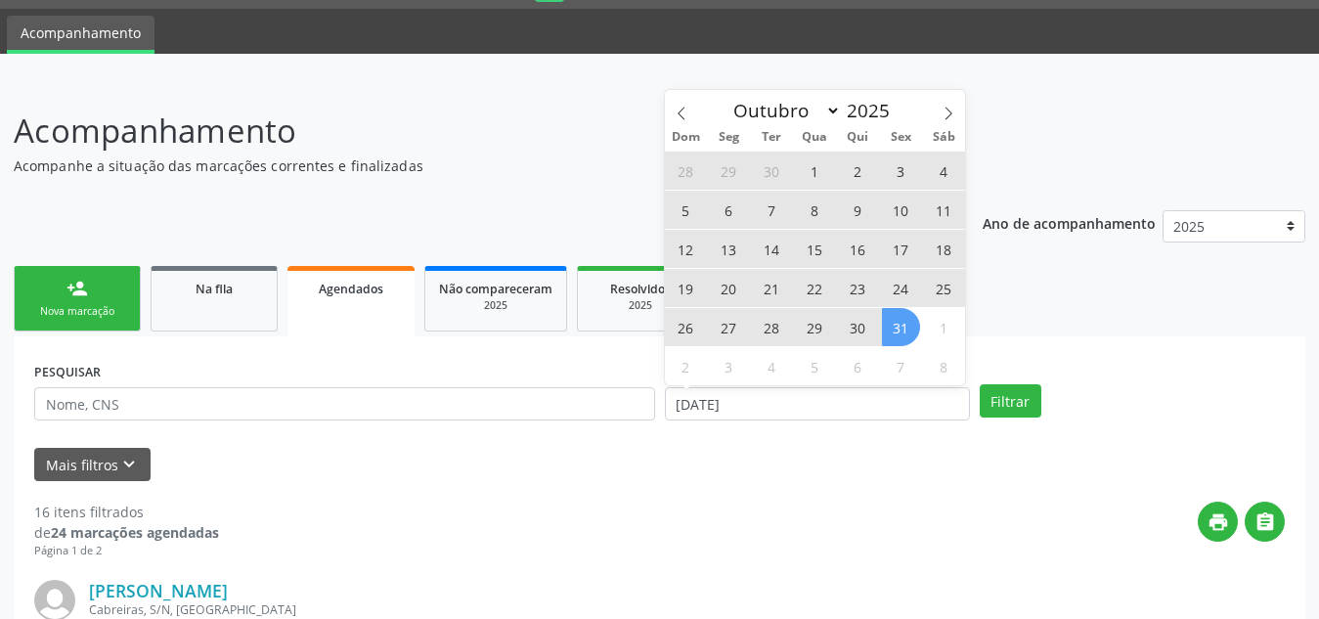
click at [908, 334] on span "31" at bounding box center [901, 327] width 38 height 38
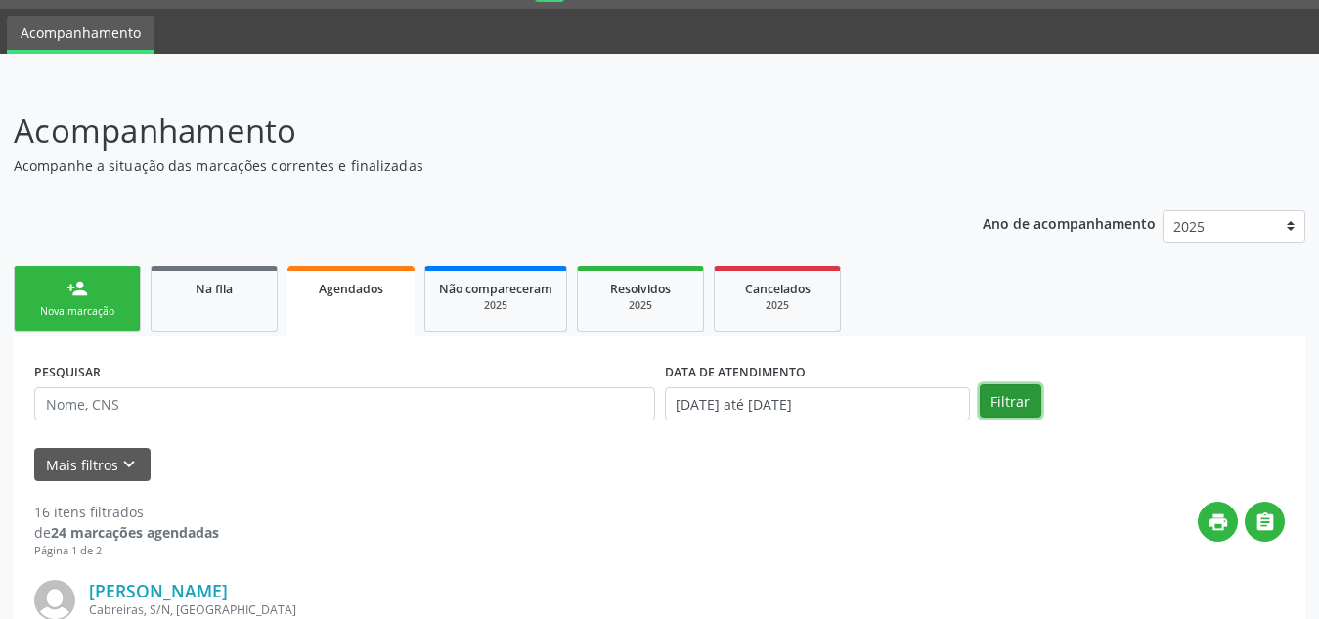
click at [1005, 391] on button "Filtrar" at bounding box center [1011, 400] width 62 height 33
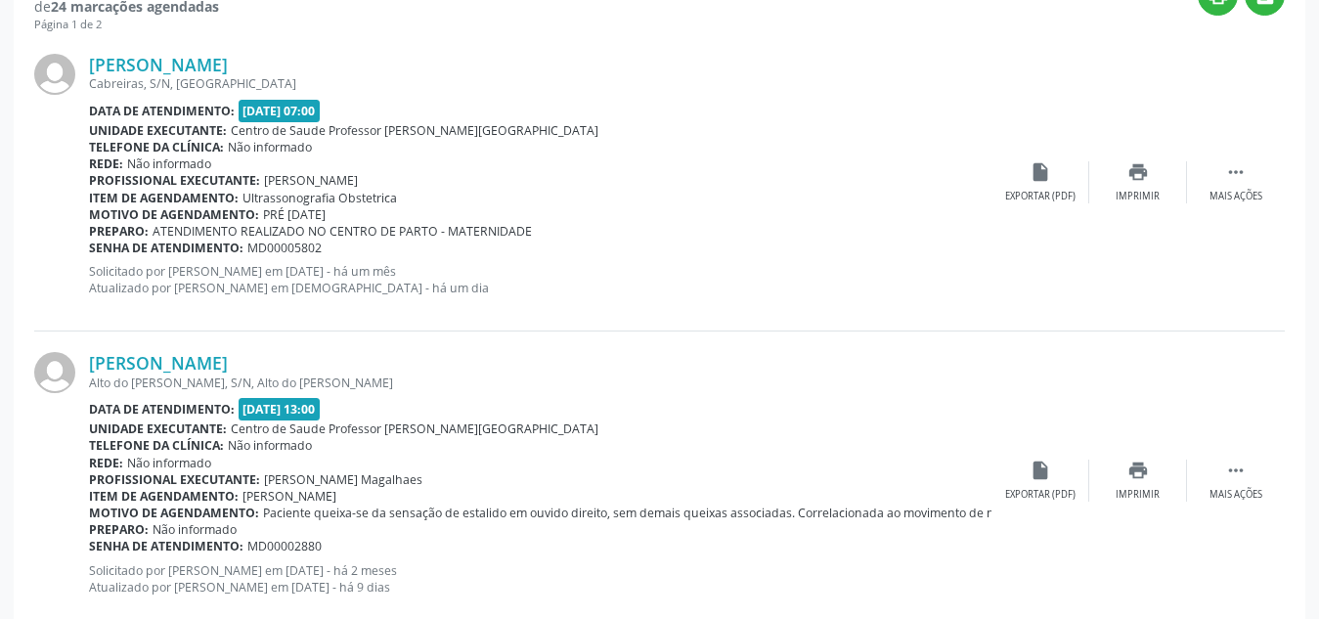
scroll to position [581, 0]
click at [652, 263] on p "Solicitado por [PERSON_NAME] em [DATE] - há um mês Atualizado por [PERSON_NAME]…" at bounding box center [540, 278] width 902 height 33
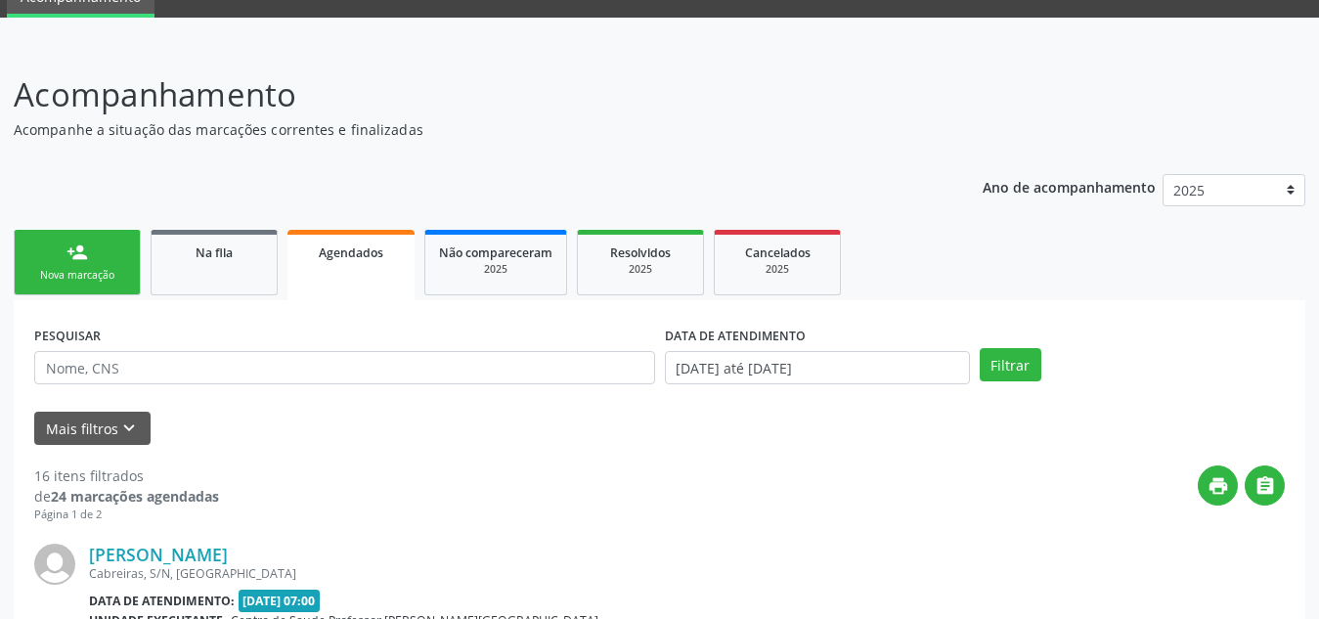
scroll to position [89, 0]
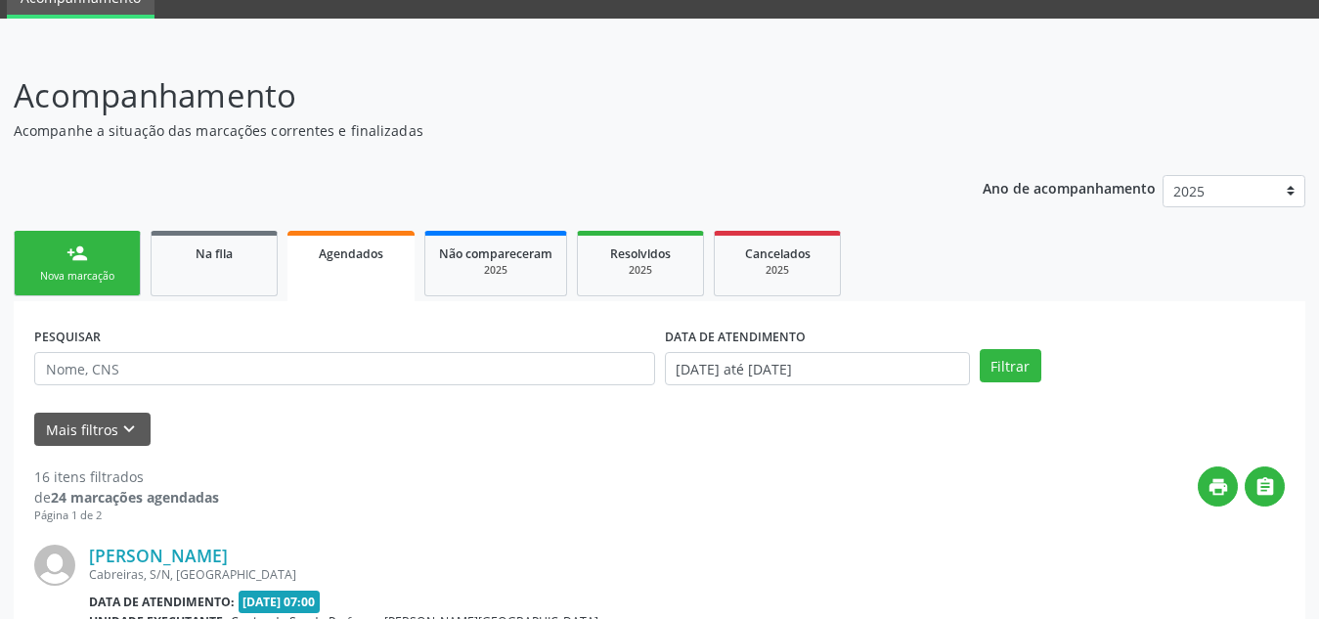
click at [777, 380] on input "[DATE] até [DATE]" at bounding box center [817, 368] width 305 height 33
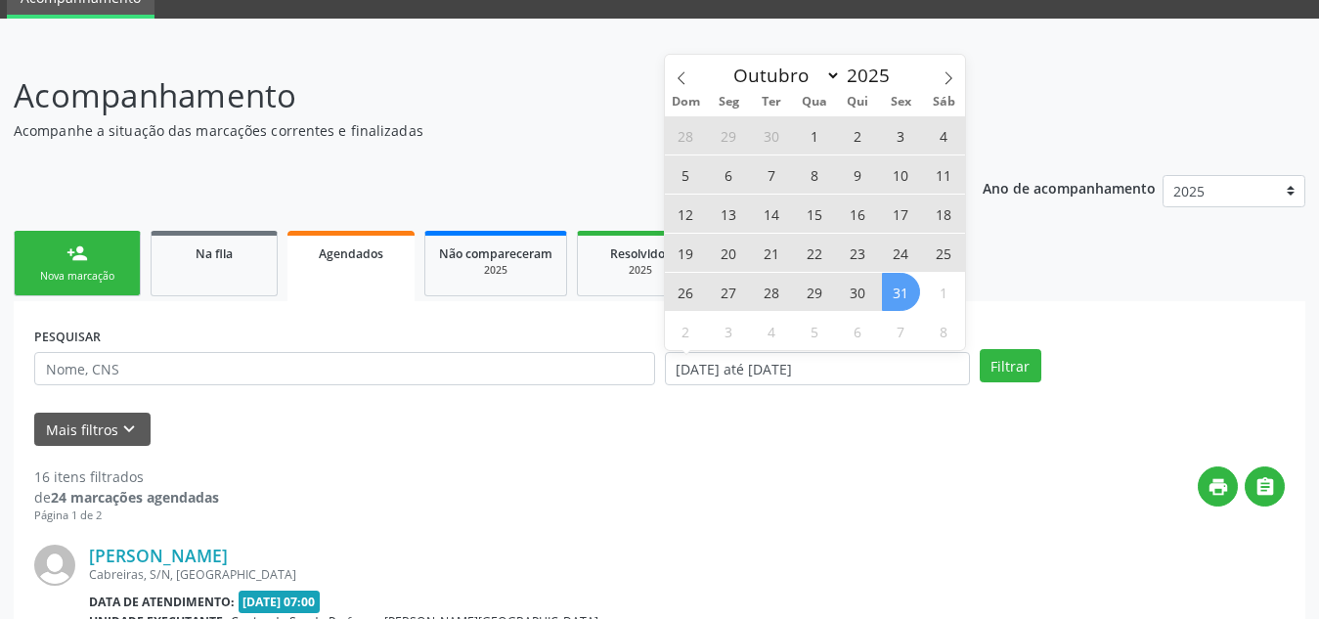
click at [823, 210] on span "15" at bounding box center [815, 214] width 38 height 38
type input "[DATE]"
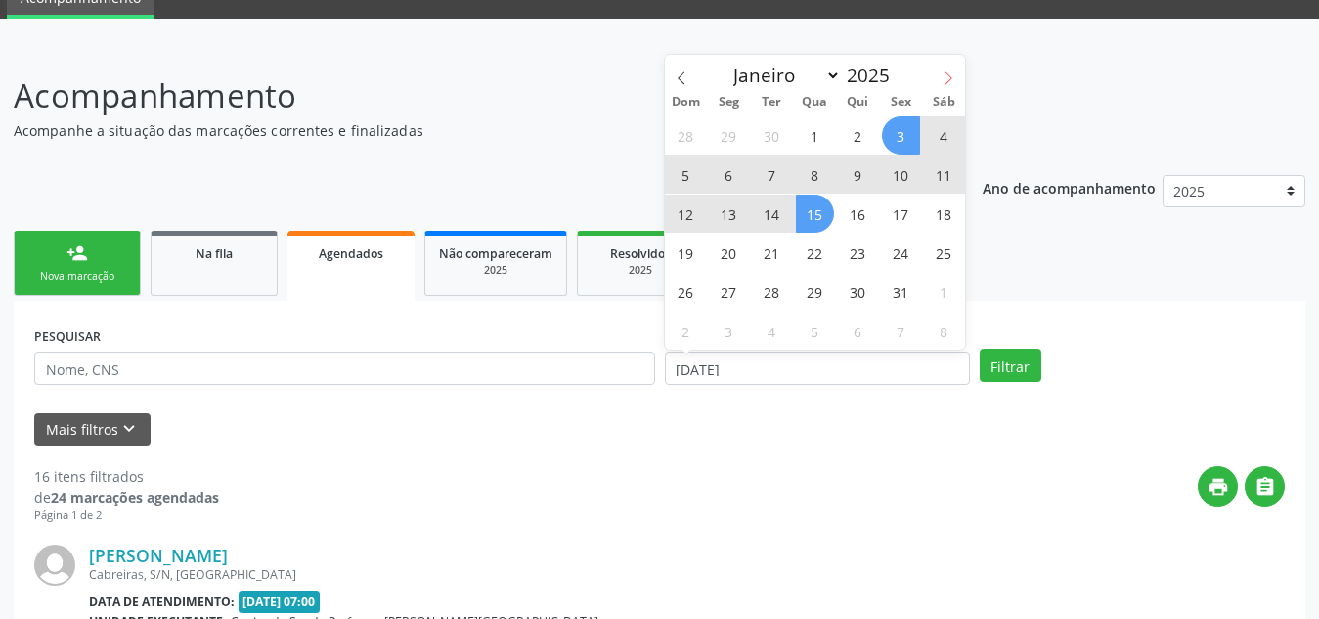
click at [957, 65] on span at bounding box center [948, 71] width 33 height 33
select select "10"
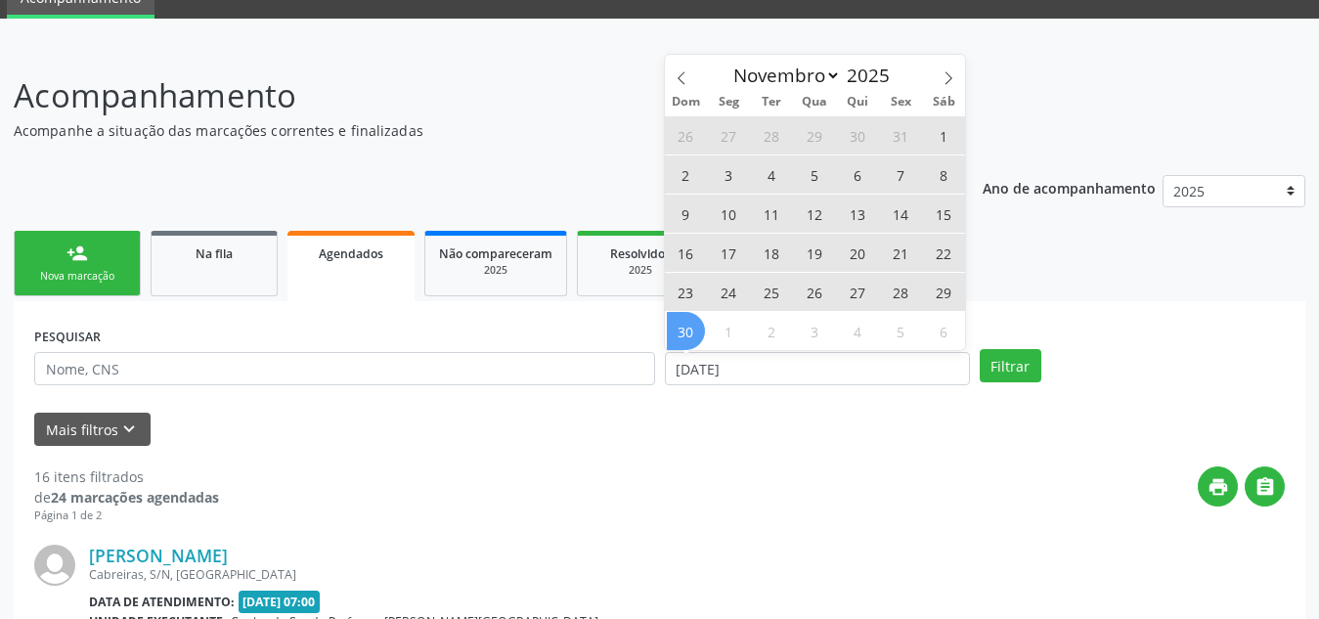
click at [693, 318] on span "30" at bounding box center [686, 331] width 38 height 38
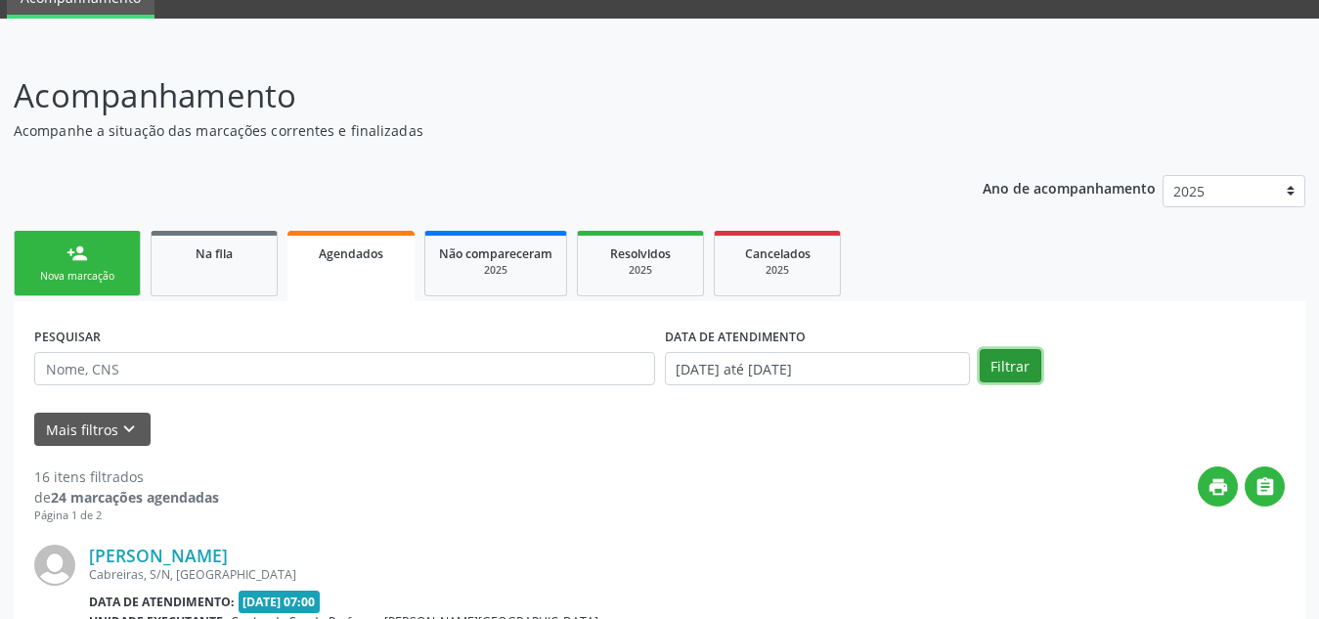
click at [1022, 364] on button "Filtrar" at bounding box center [1011, 365] width 62 height 33
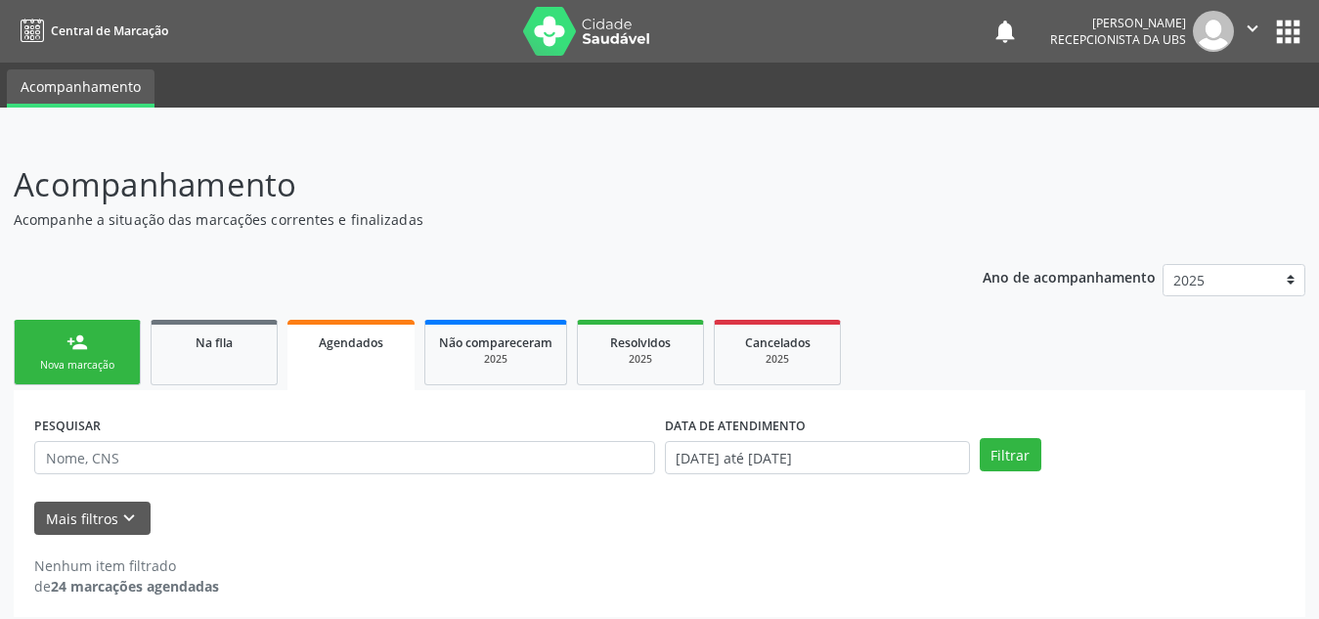
scroll to position [12, 0]
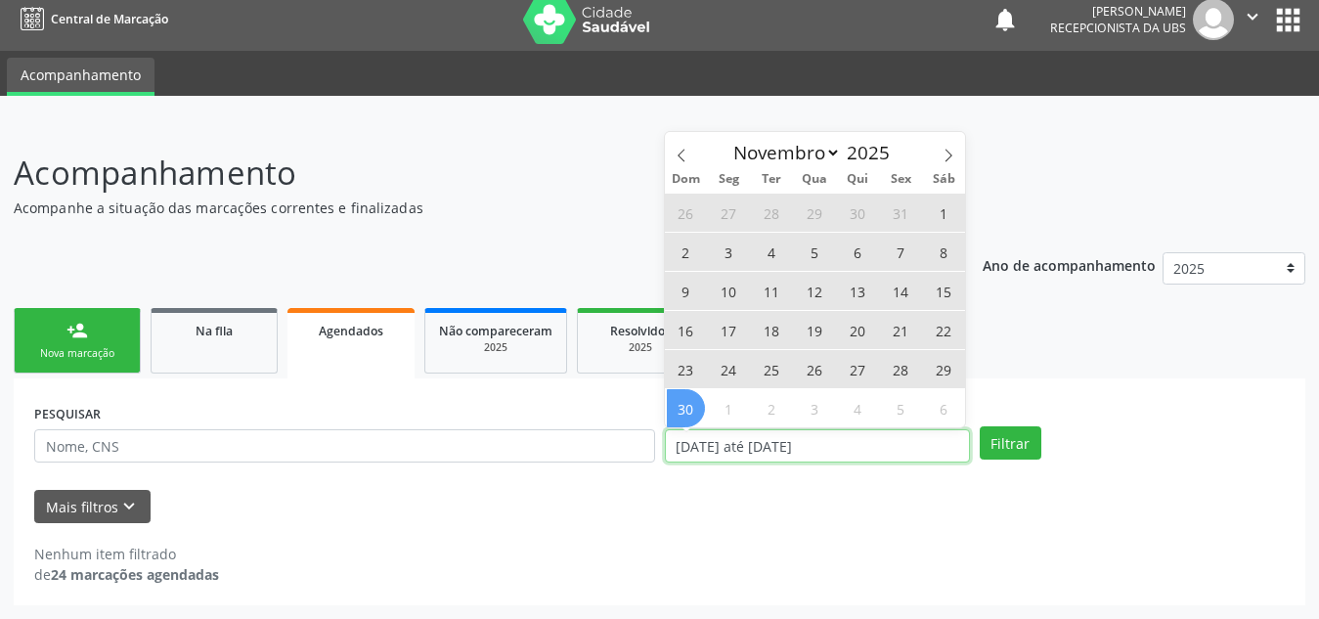
click at [734, 453] on input "[DATE] até [DATE]" at bounding box center [817, 445] width 305 height 33
click at [680, 160] on icon at bounding box center [682, 156] width 14 height 14
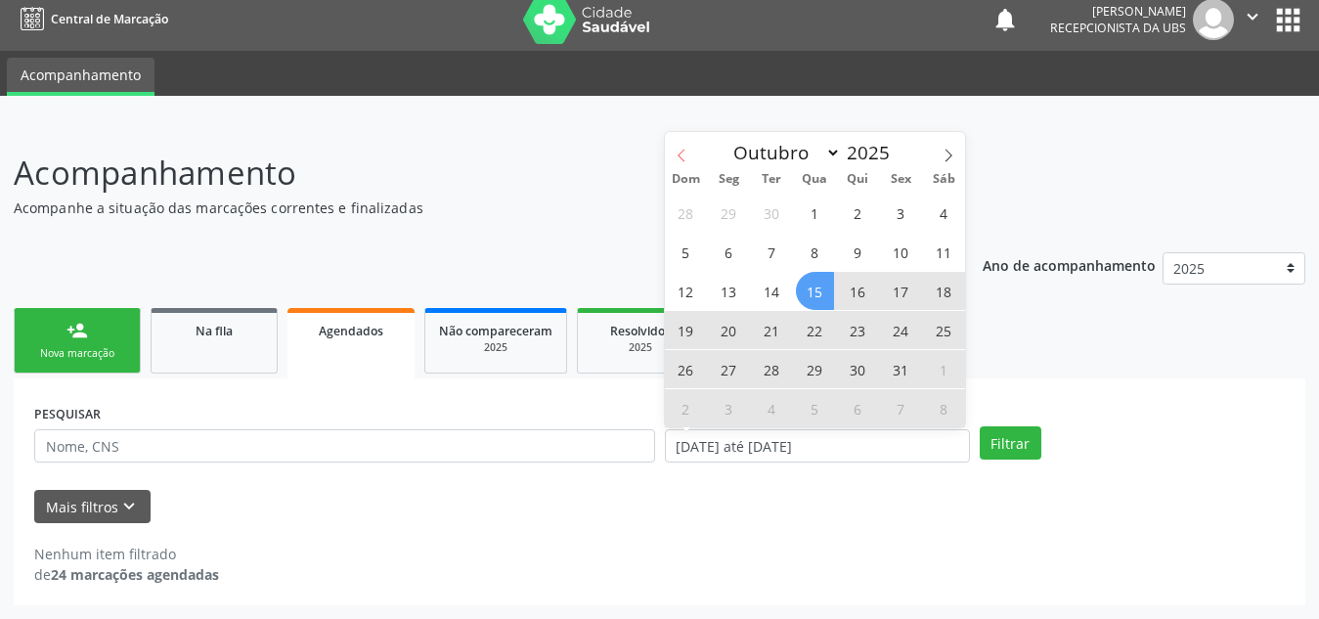
click at [680, 160] on icon at bounding box center [682, 156] width 14 height 14
select select "8"
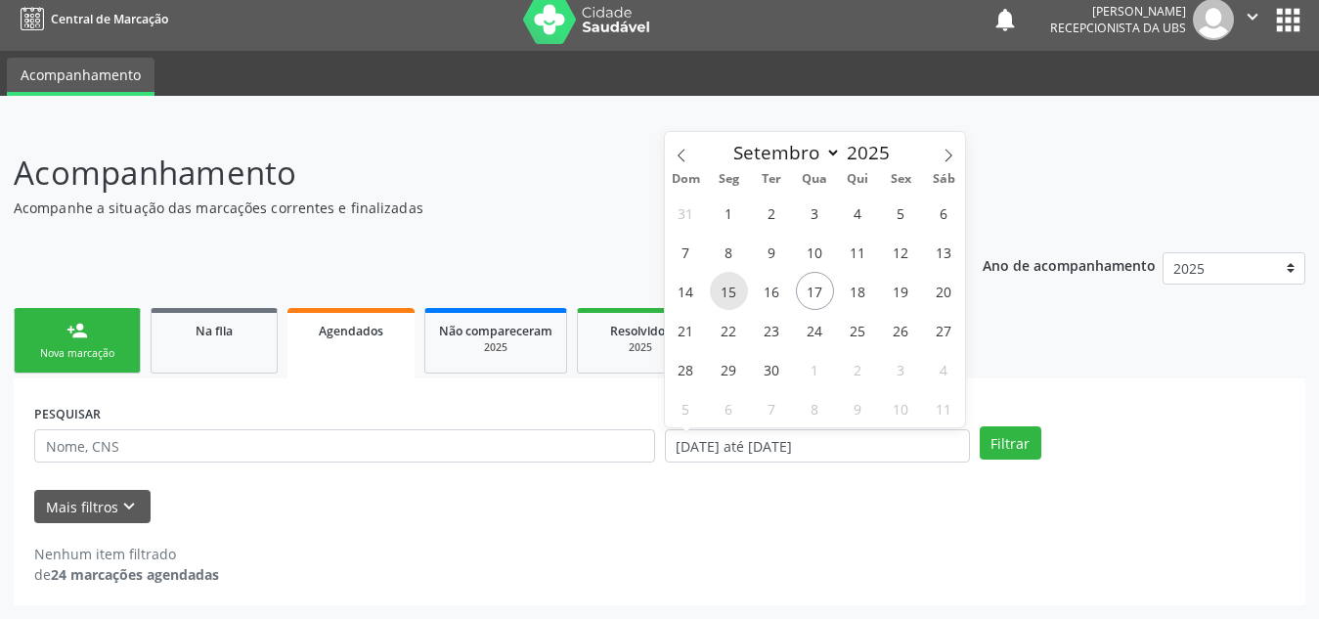
click at [726, 286] on span "15" at bounding box center [729, 291] width 38 height 38
type input "[DATE]"
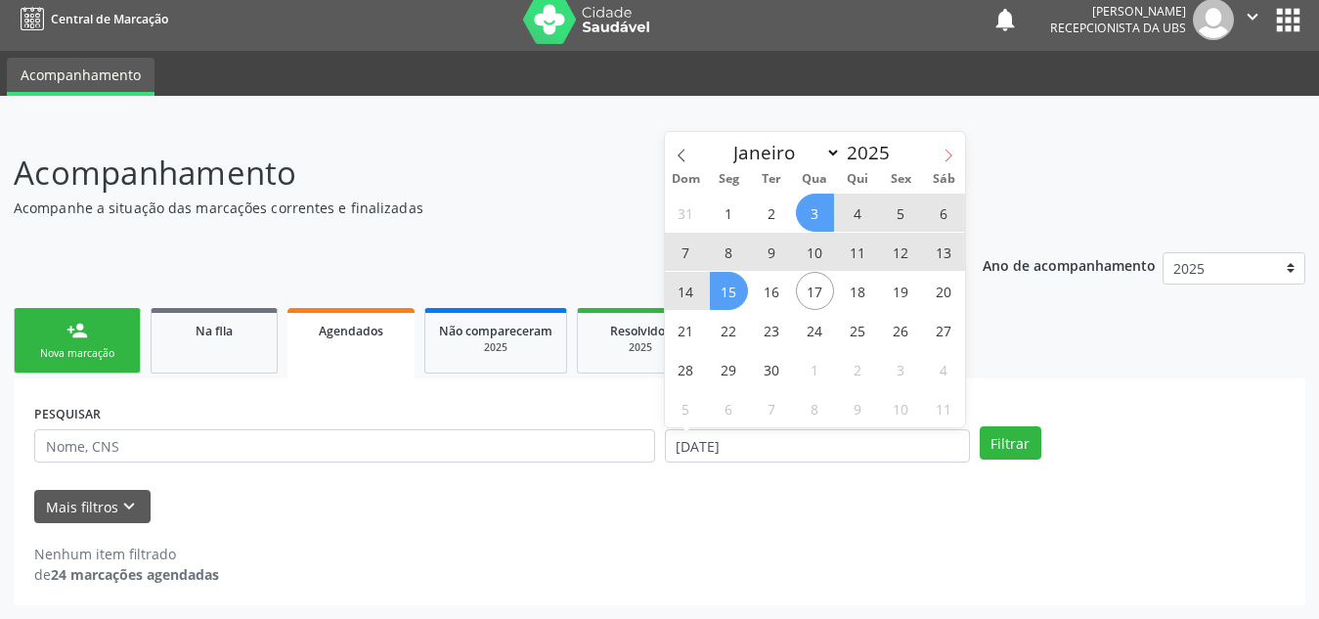
click at [952, 154] on icon at bounding box center [948, 156] width 14 height 14
select select "9"
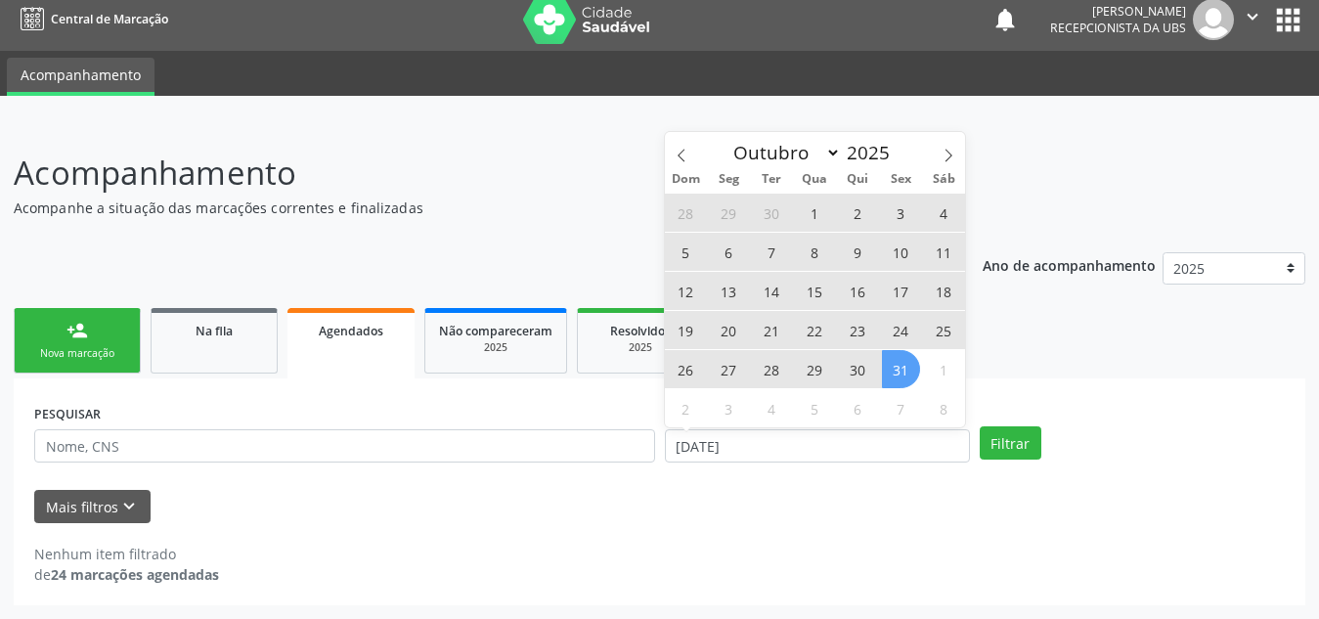
click at [905, 369] on span "31" at bounding box center [901, 369] width 38 height 38
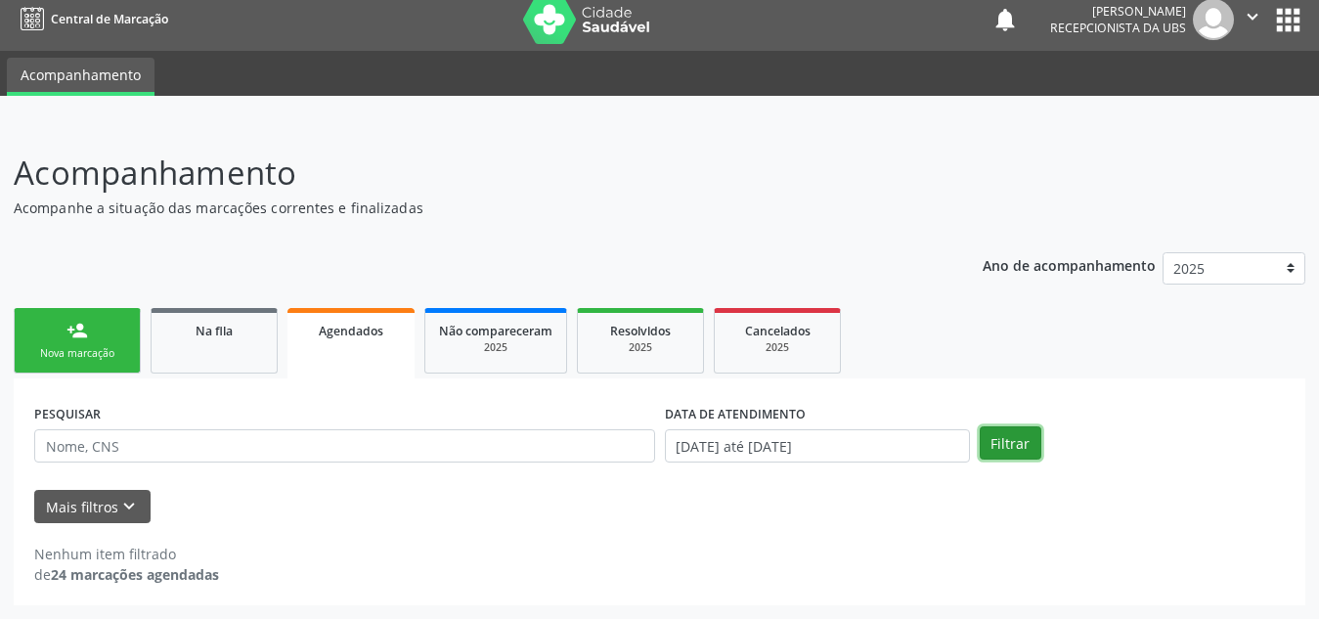
click at [1022, 444] on button "Filtrar" at bounding box center [1011, 442] width 62 height 33
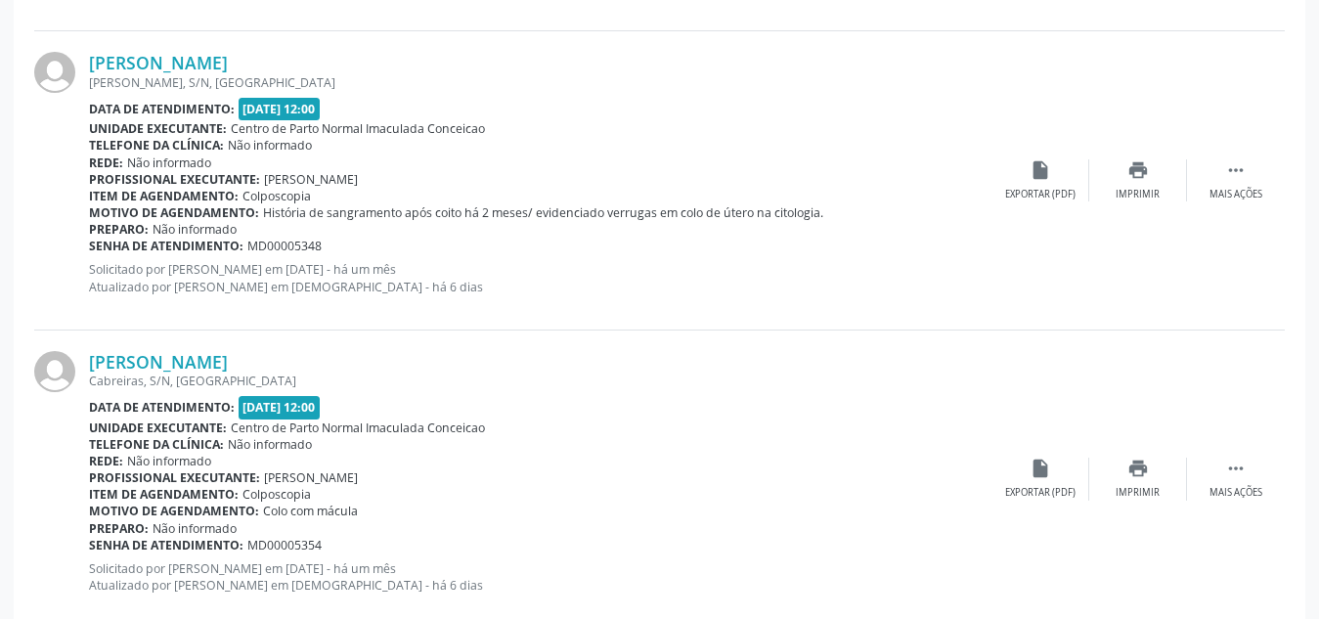
scroll to position [4559, 0]
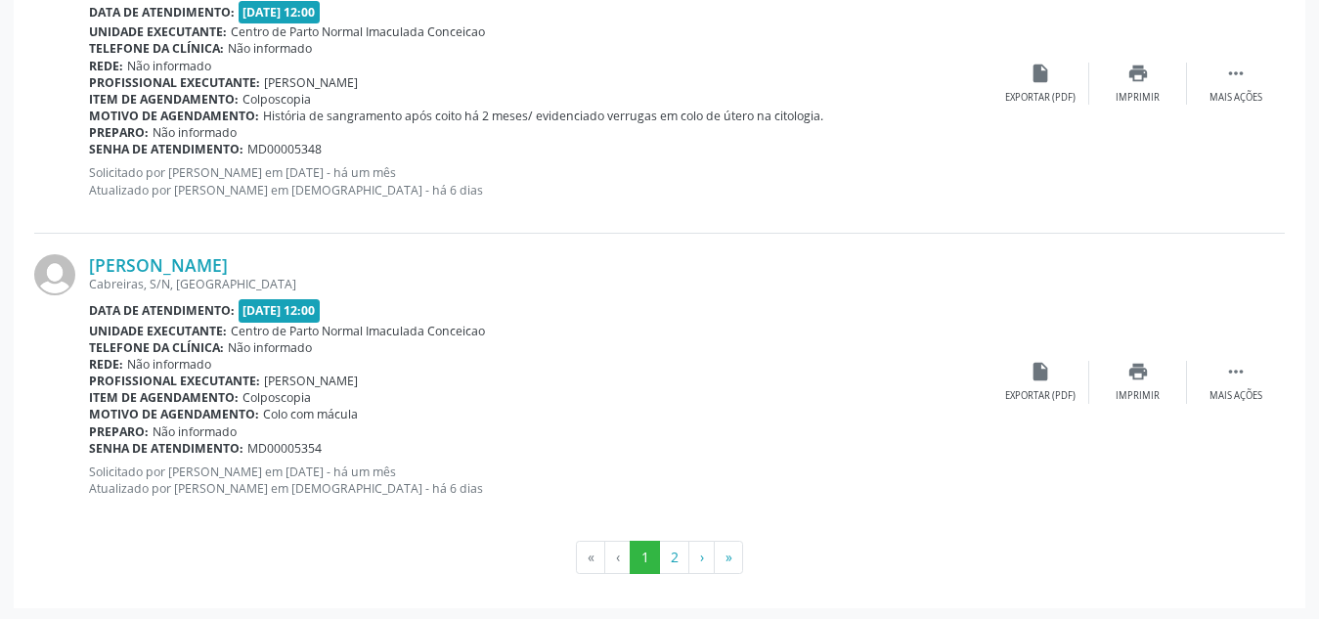
click at [606, 91] on div "Item de agendamento: Colposcopia" at bounding box center [540, 99] width 902 height 17
click at [676, 548] on button "2" at bounding box center [674, 557] width 30 height 33
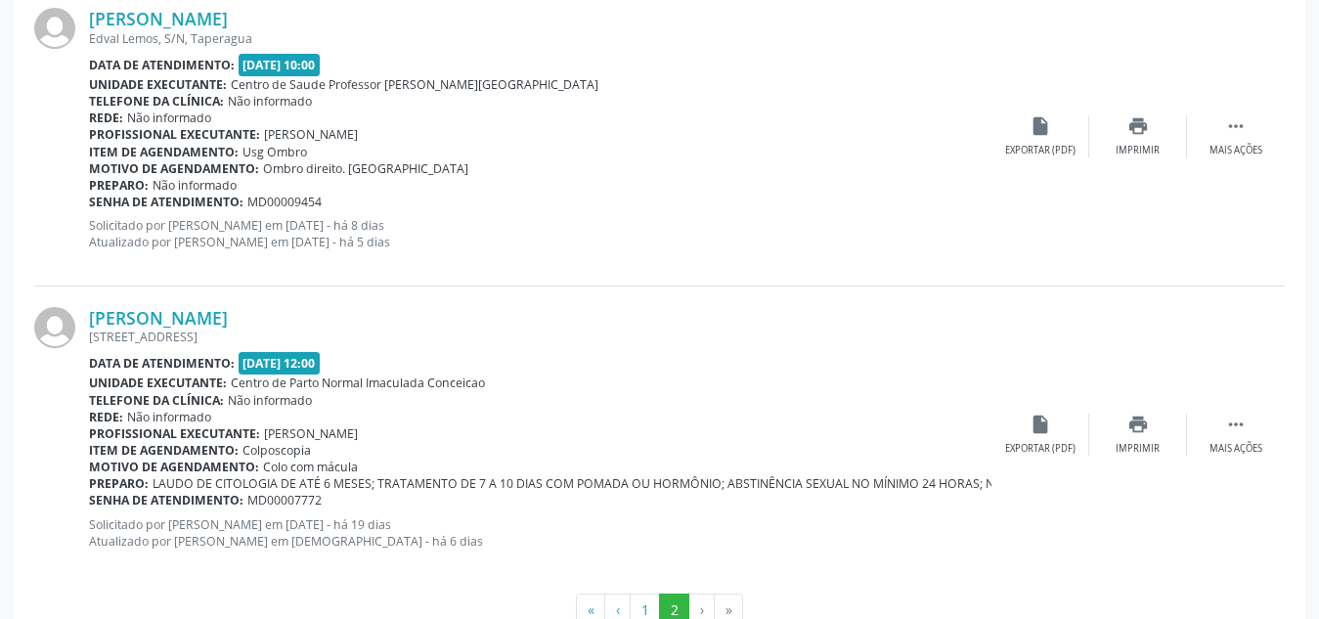
scroll to position [2193, 0]
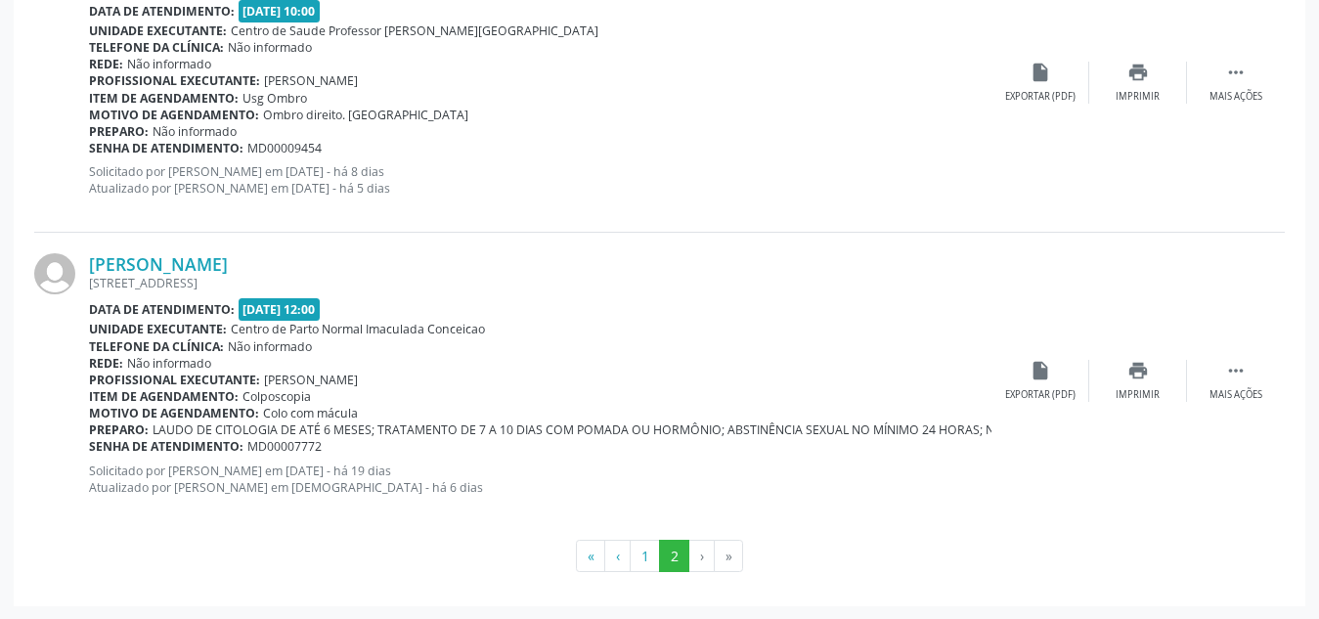
click at [457, 570] on ul "« ‹ 1 2 › »" at bounding box center [659, 556] width 1250 height 33
click at [699, 551] on li "›" at bounding box center [701, 556] width 25 height 33
click at [731, 556] on li "»" at bounding box center [729, 556] width 28 height 33
click at [1234, 375] on icon "" at bounding box center [1236, 371] width 22 height 22
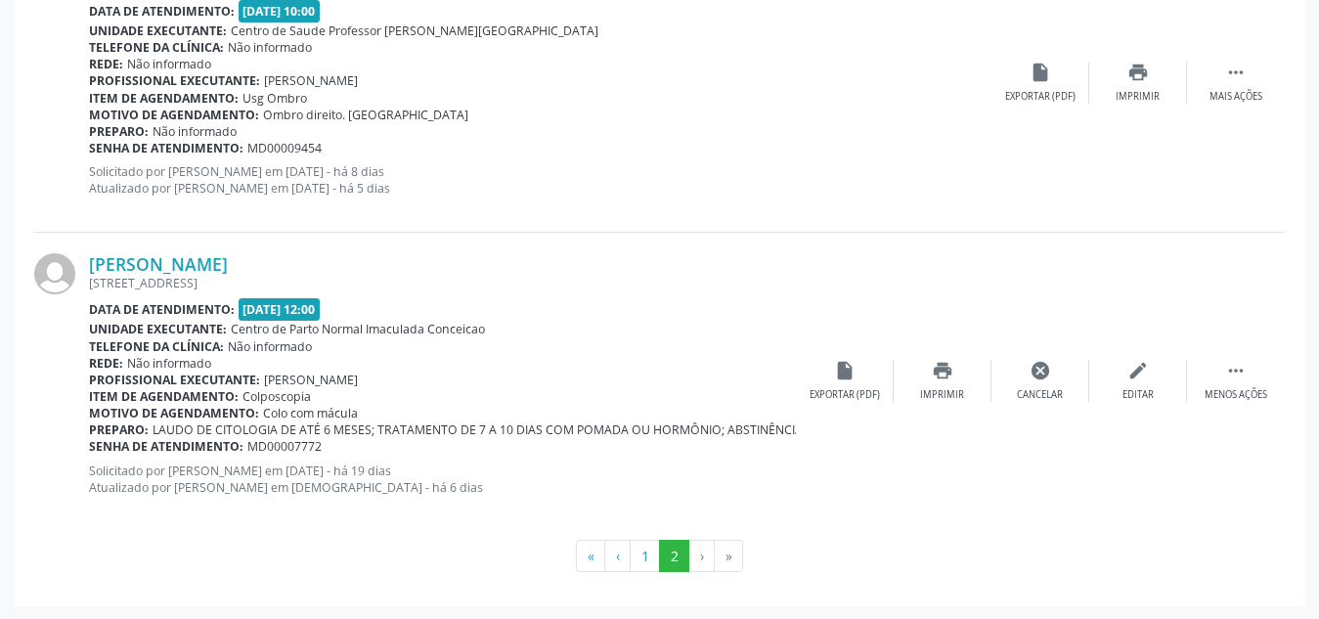
click at [760, 421] on span "LAUDO DE CITOLOGIA DE ATÉ 6 MESES; TRATAMENTO DE 7 A 10 DIAS COM POMADA OU HORM…" at bounding box center [827, 429] width 1349 height 17
click at [595, 471] on p "Solicitado por [PERSON_NAME] em [DATE] - há 19 dias Atualizado por [PERSON_NAME…" at bounding box center [442, 478] width 707 height 33
click at [1224, 370] on div " Menos ações" at bounding box center [1236, 381] width 98 height 42
click at [1224, 370] on div " Mais ações" at bounding box center [1236, 381] width 98 height 42
click at [835, 470] on div "[PERSON_NAME] [STREET_ADDRESS] Data de atendimento: [DATE] 12:00 Unidade execut…" at bounding box center [659, 381] width 1250 height 297
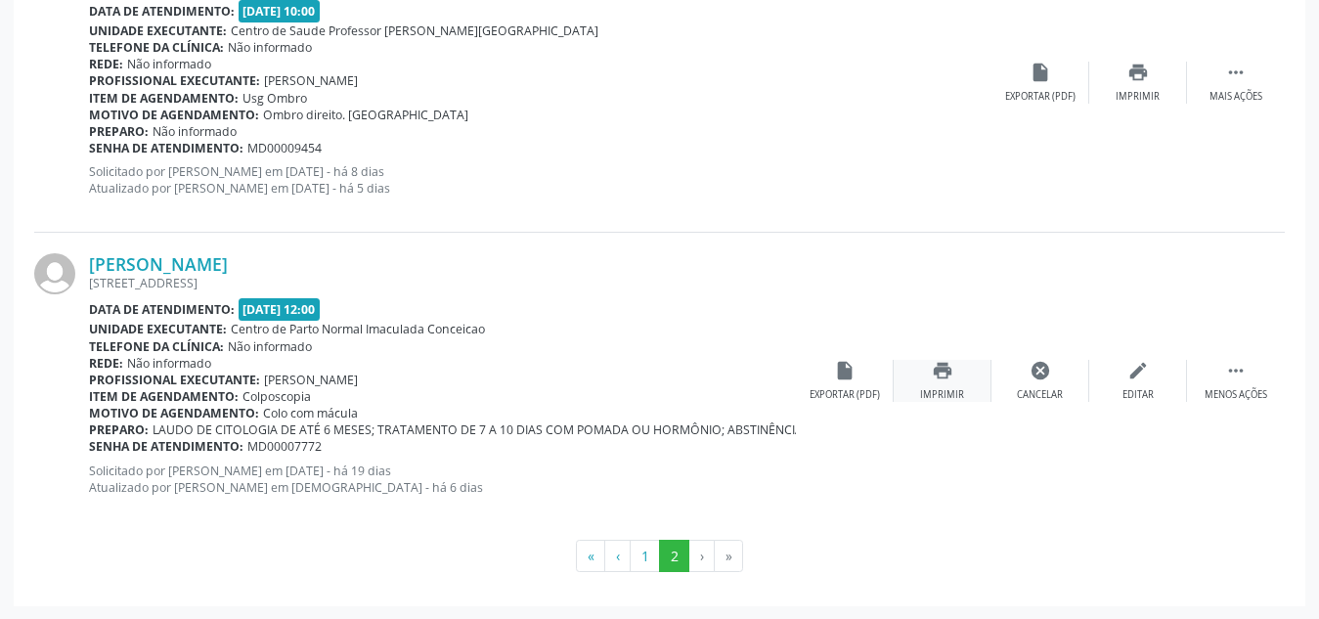
click at [949, 360] on icon "print" at bounding box center [943, 371] width 22 height 22
